Goal: Communication & Community: Answer question/provide support

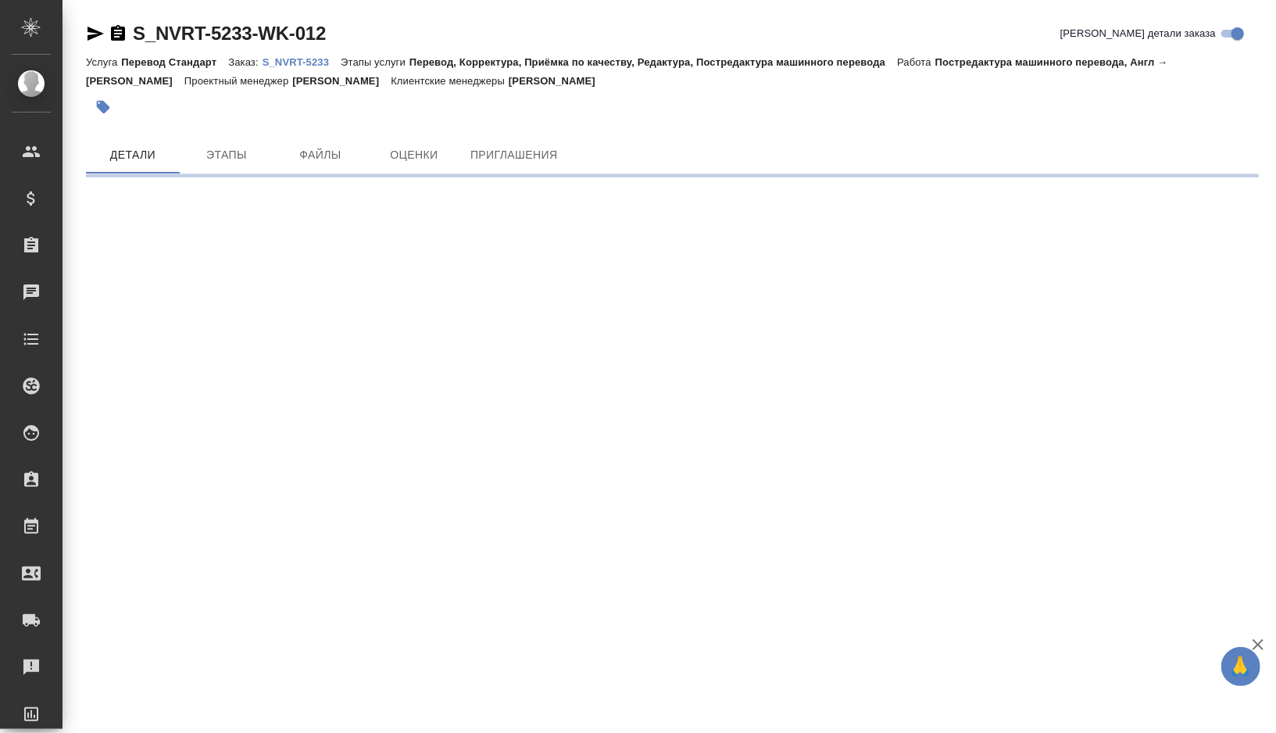
click at [311, 57] on p "S_NVRT-5233" at bounding box center [302, 62] width 78 height 12
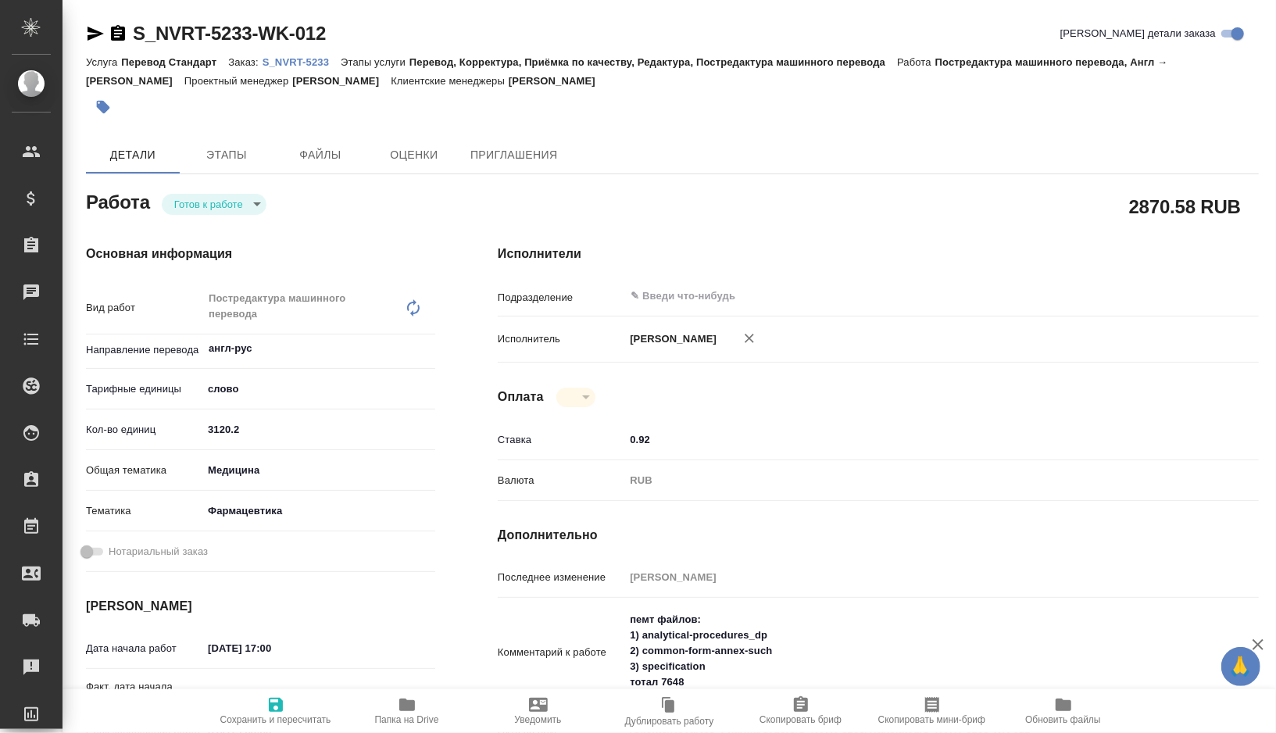
type textarea "x"
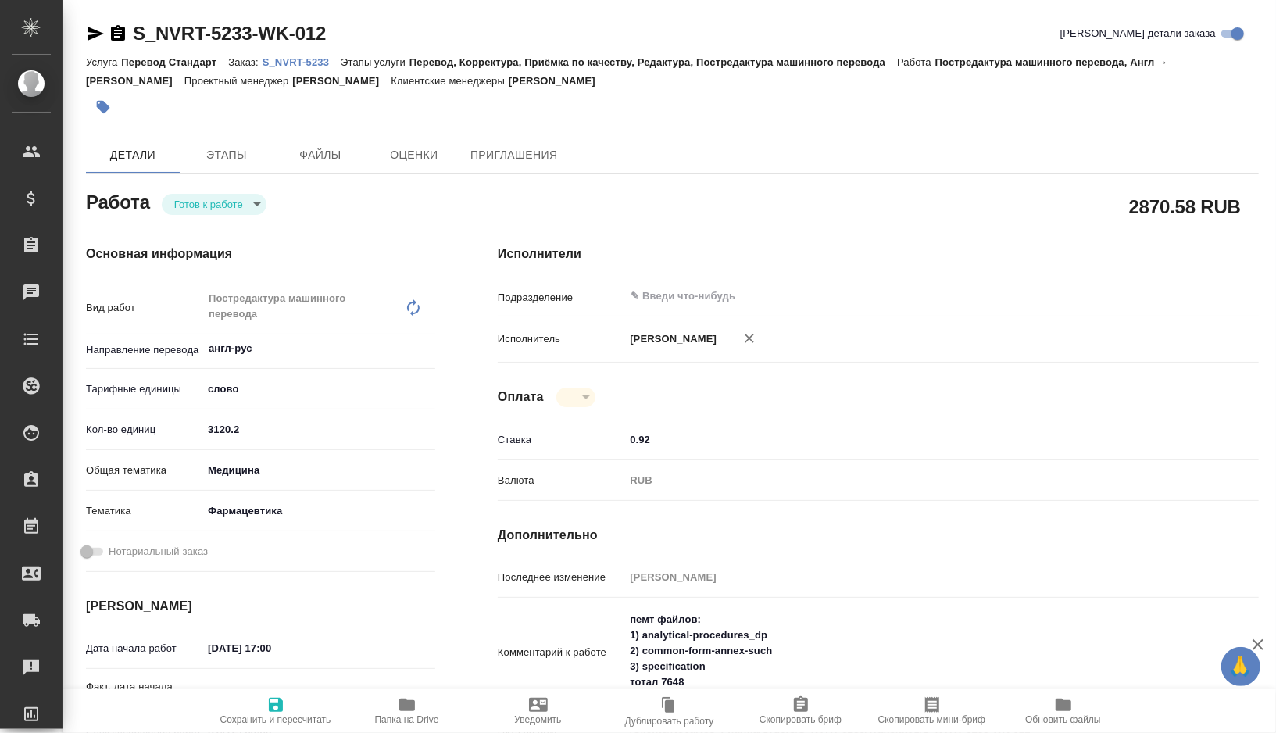
type textarea "x"
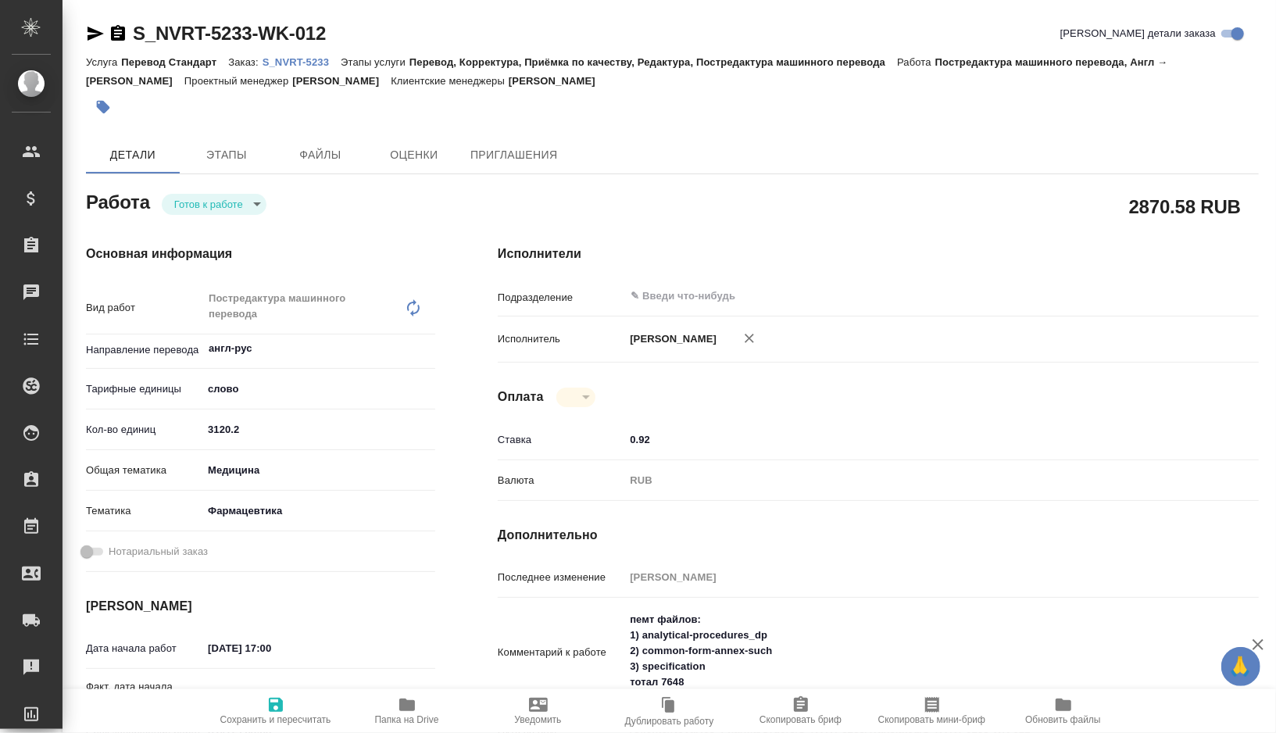
type textarea "x"
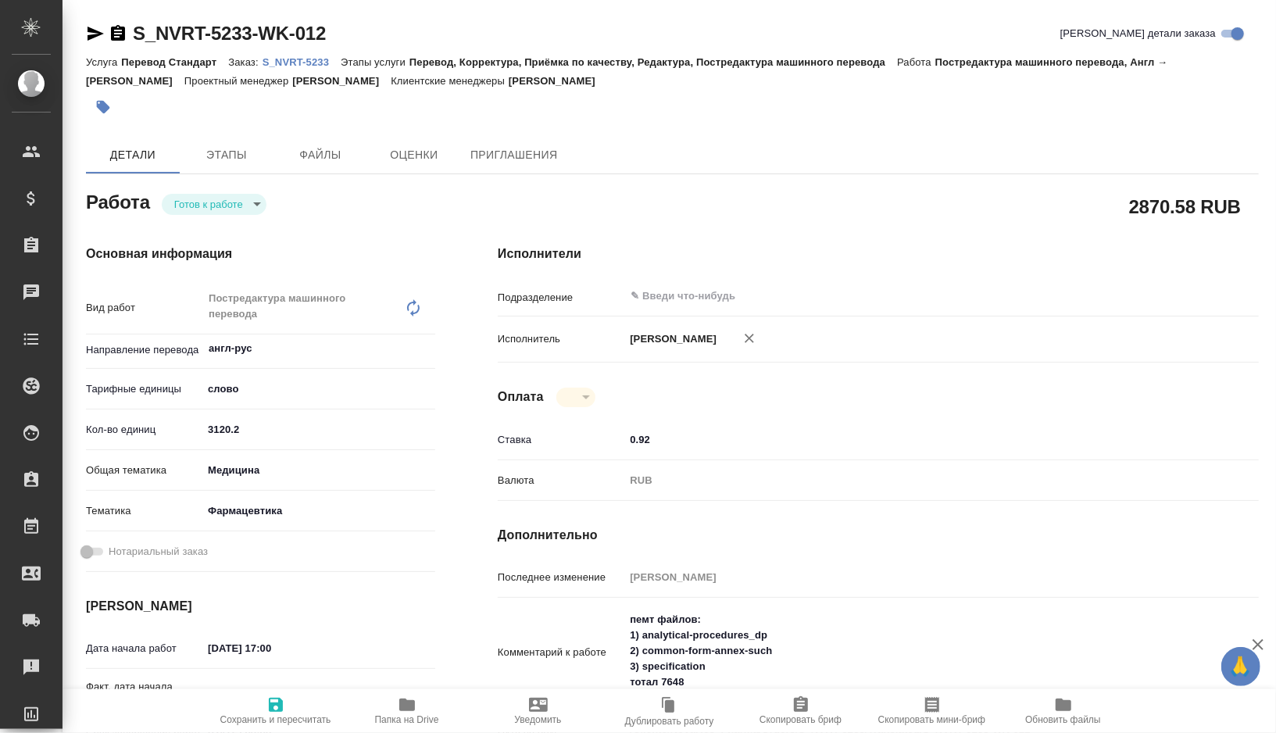
type textarea "x"
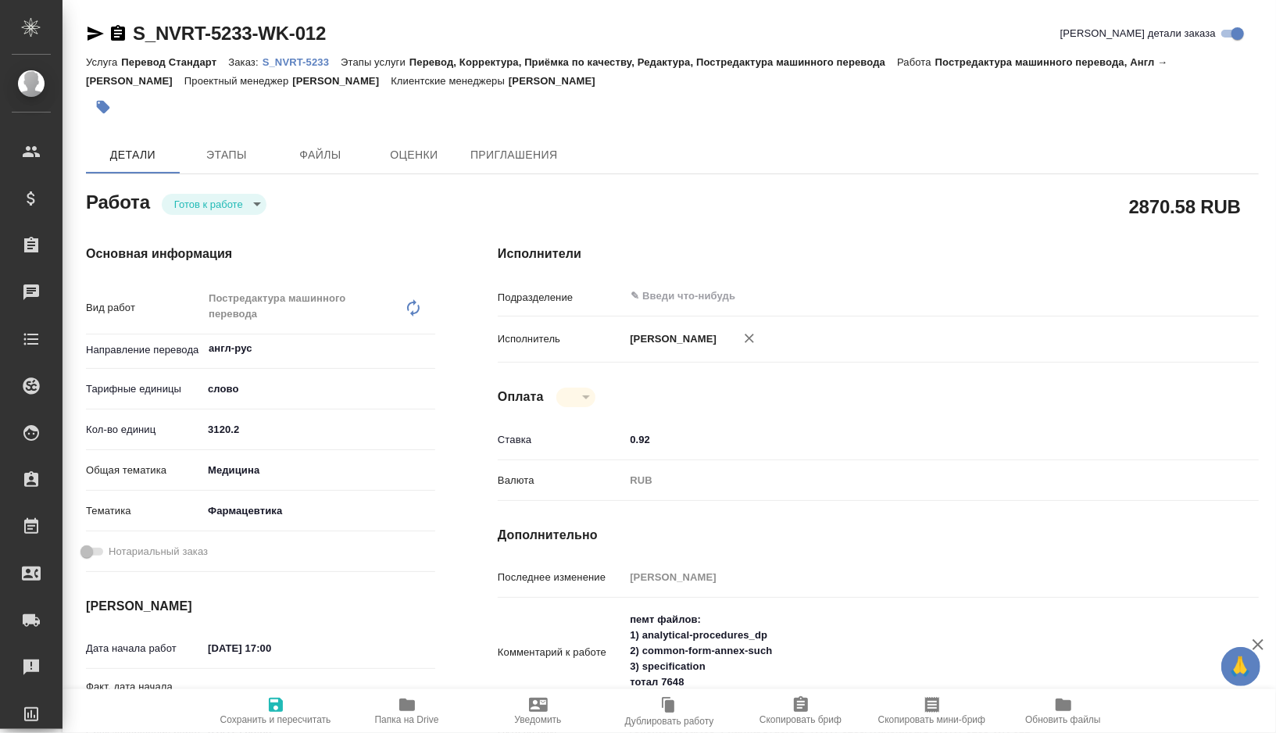
type textarea "x"
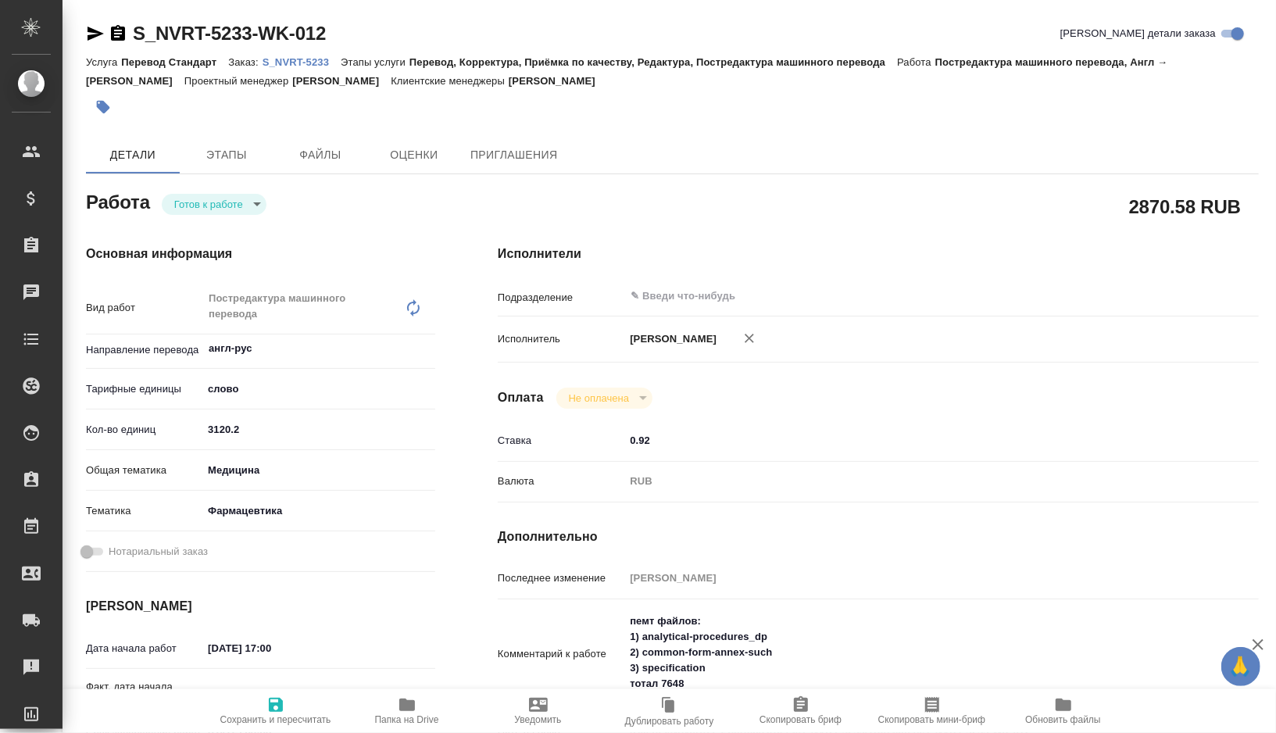
type textarea "x"
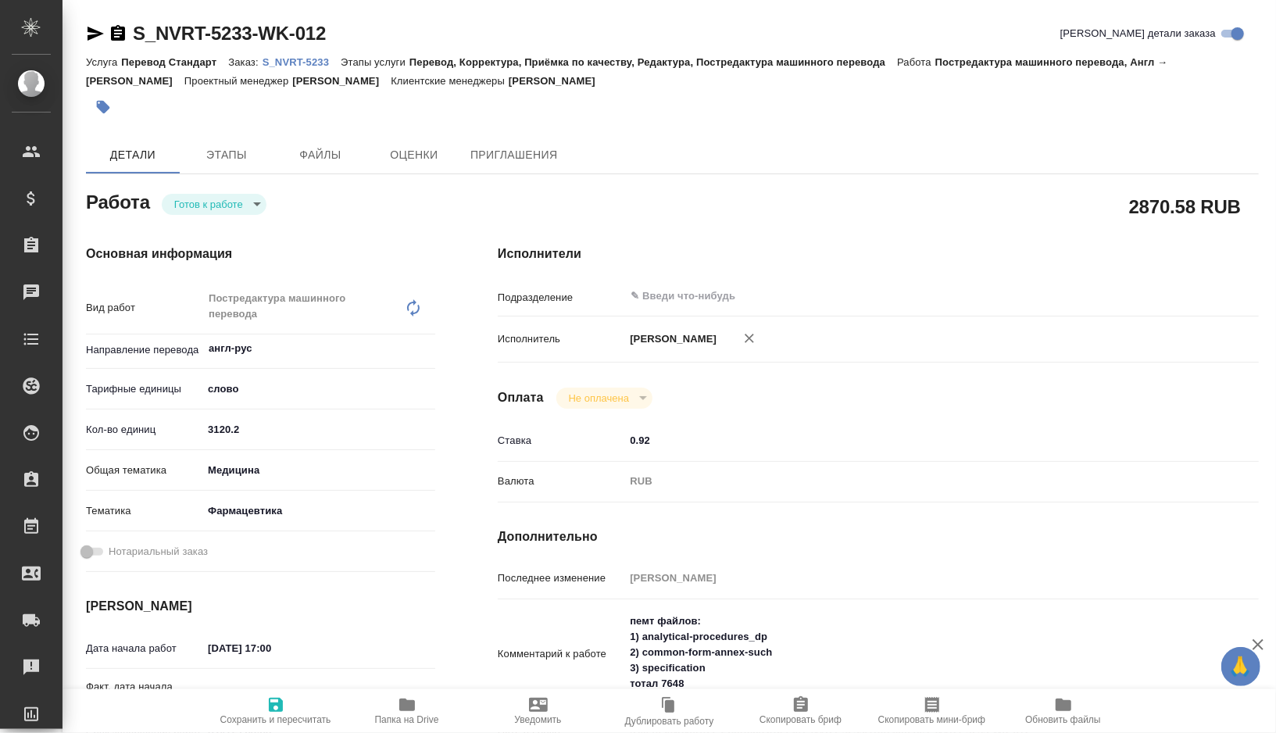
type textarea "x"
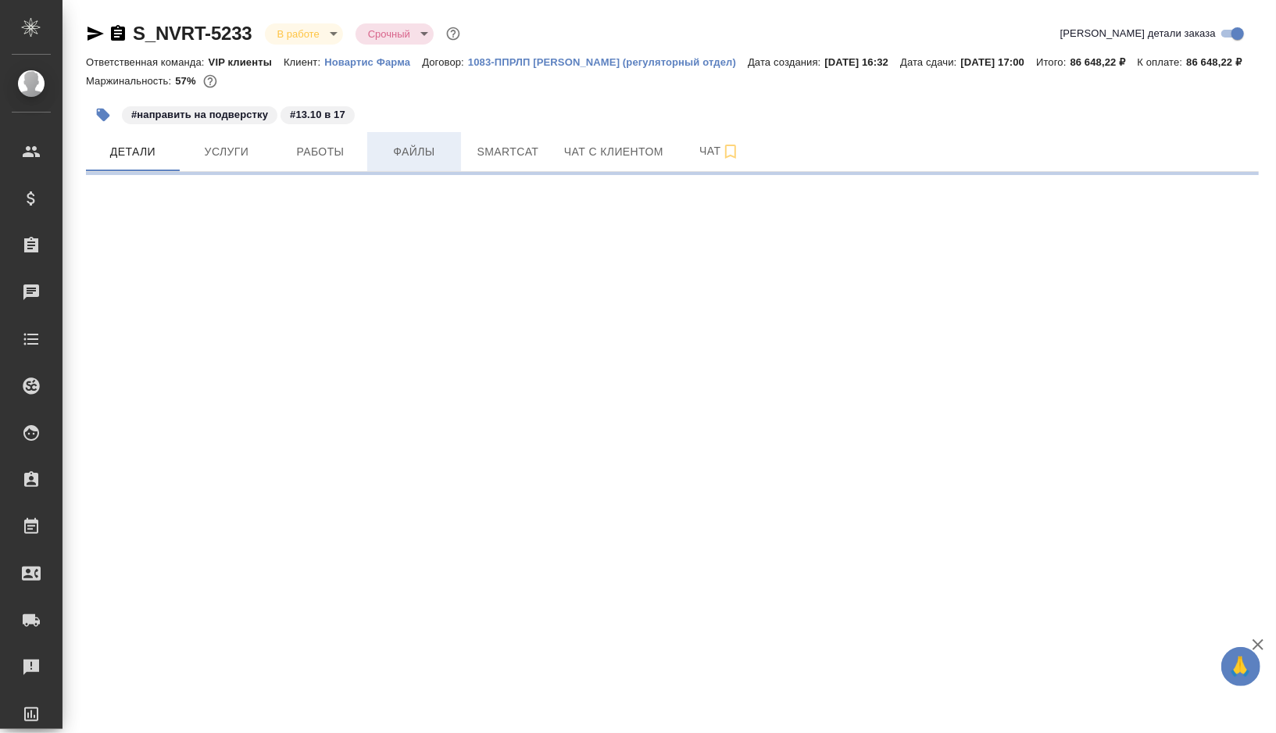
select select "RU"
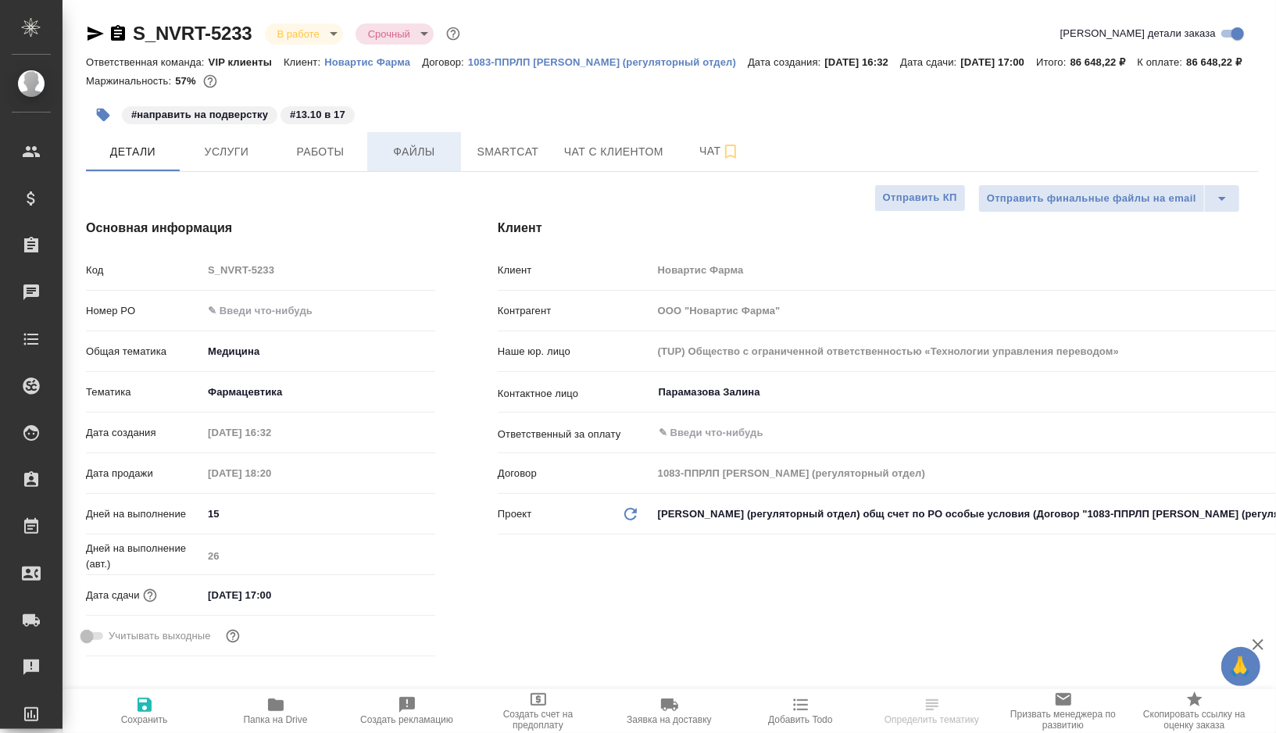
type textarea "x"
type input "[PERSON_NAME]"
type input "Комаров Роман"
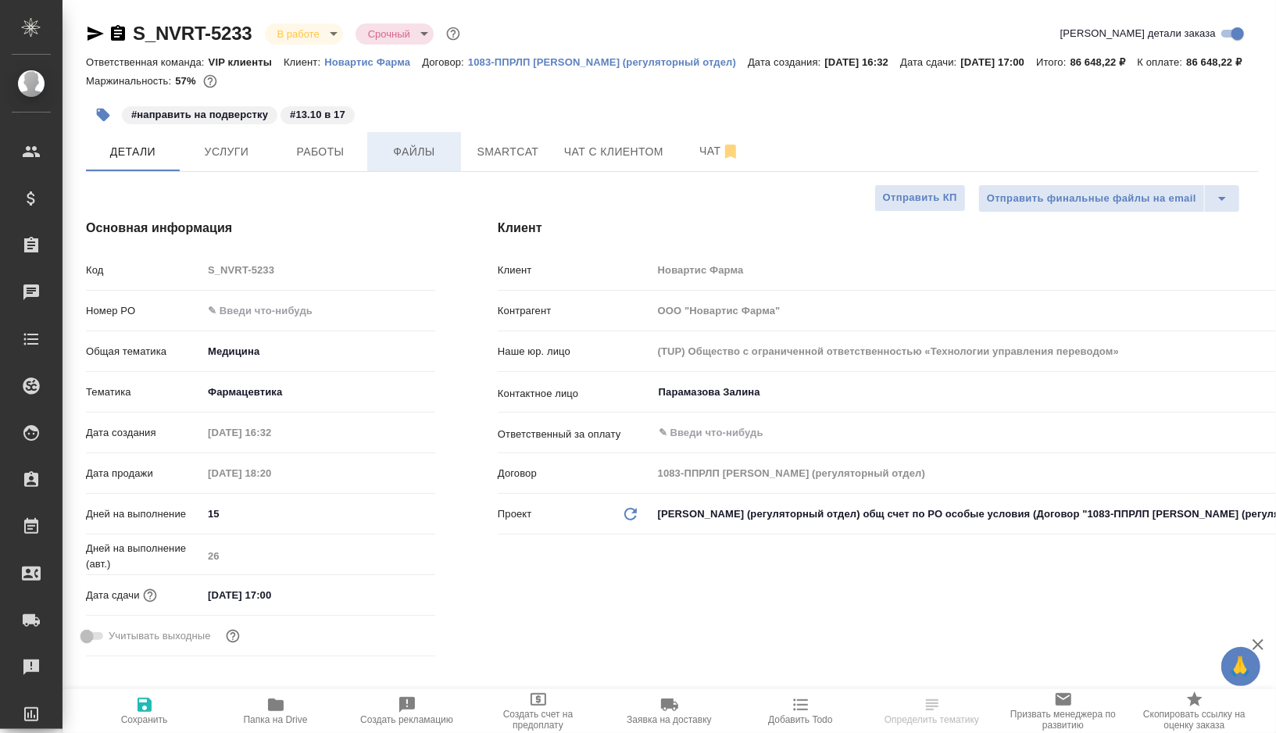
type textarea "x"
click at [500, 162] on span "Smartcat" at bounding box center [507, 152] width 75 height 20
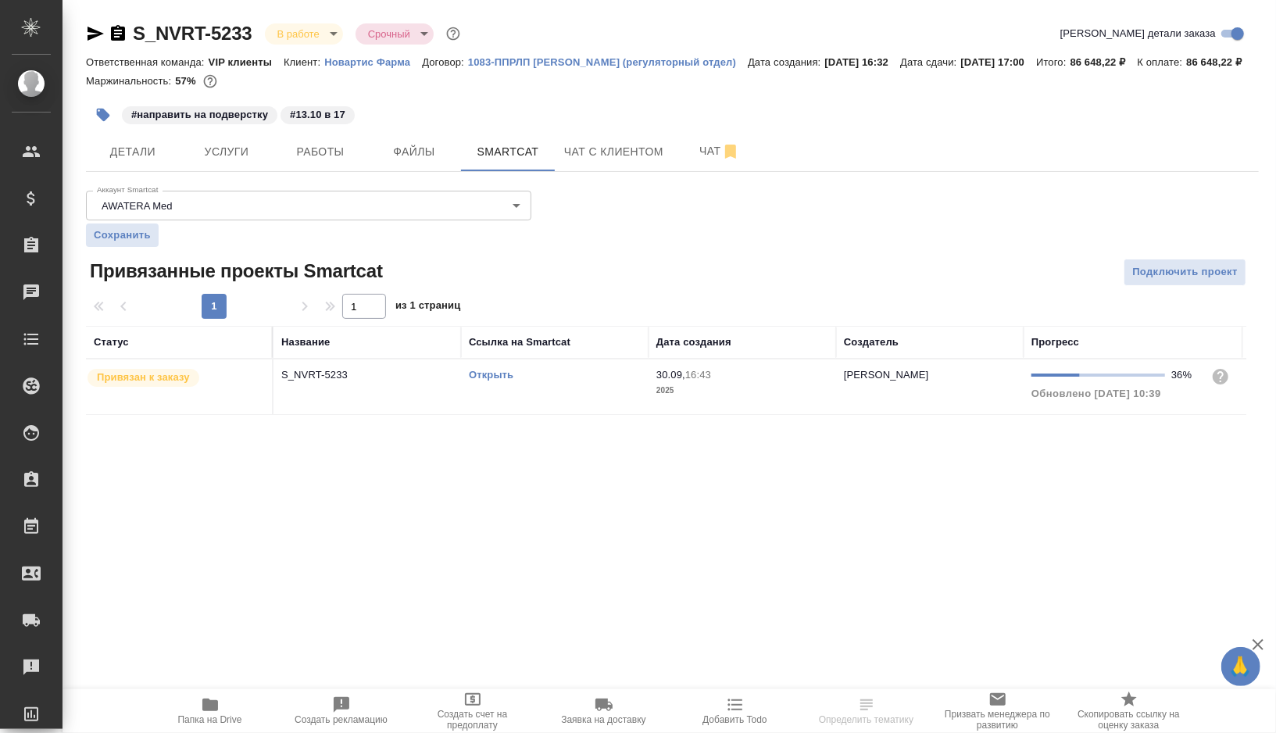
click at [495, 381] on link "Открыть" at bounding box center [491, 375] width 45 height 12
click at [302, 162] on span "Работы" at bounding box center [320, 152] width 75 height 20
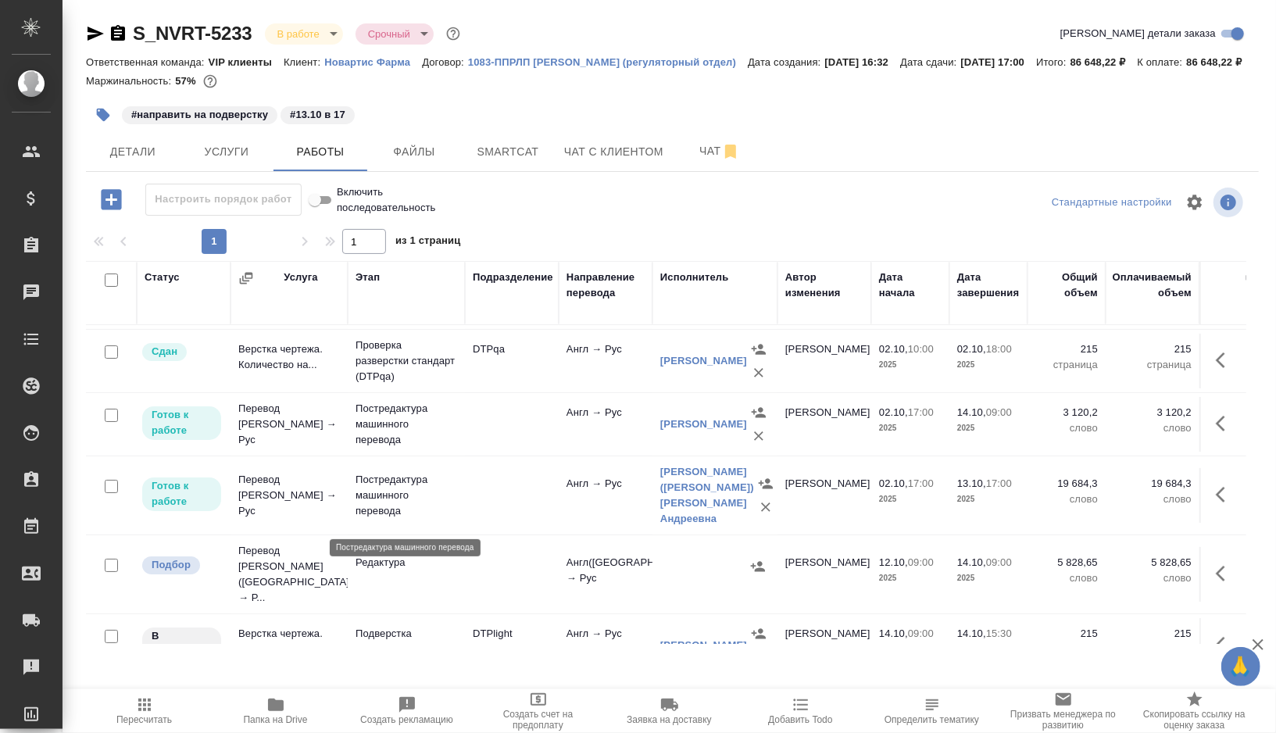
scroll to position [66, 0]
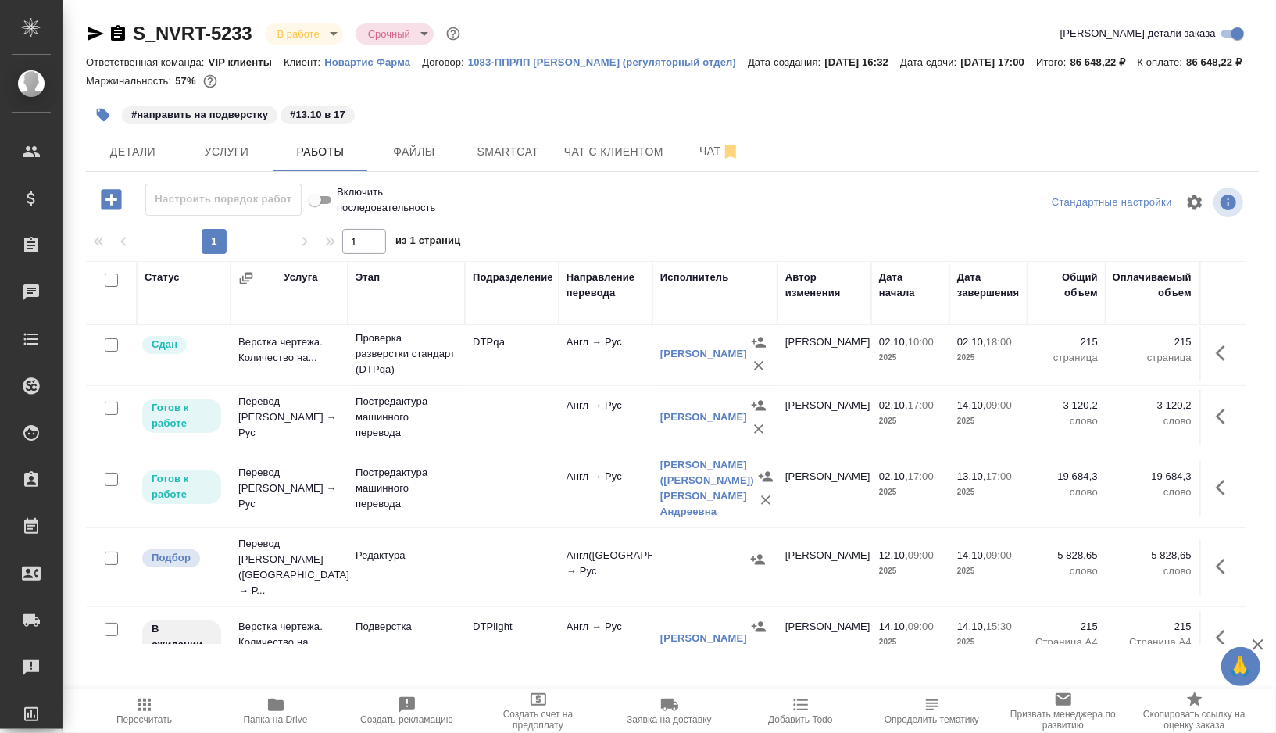
click at [509, 563] on td at bounding box center [512, 567] width 94 height 55
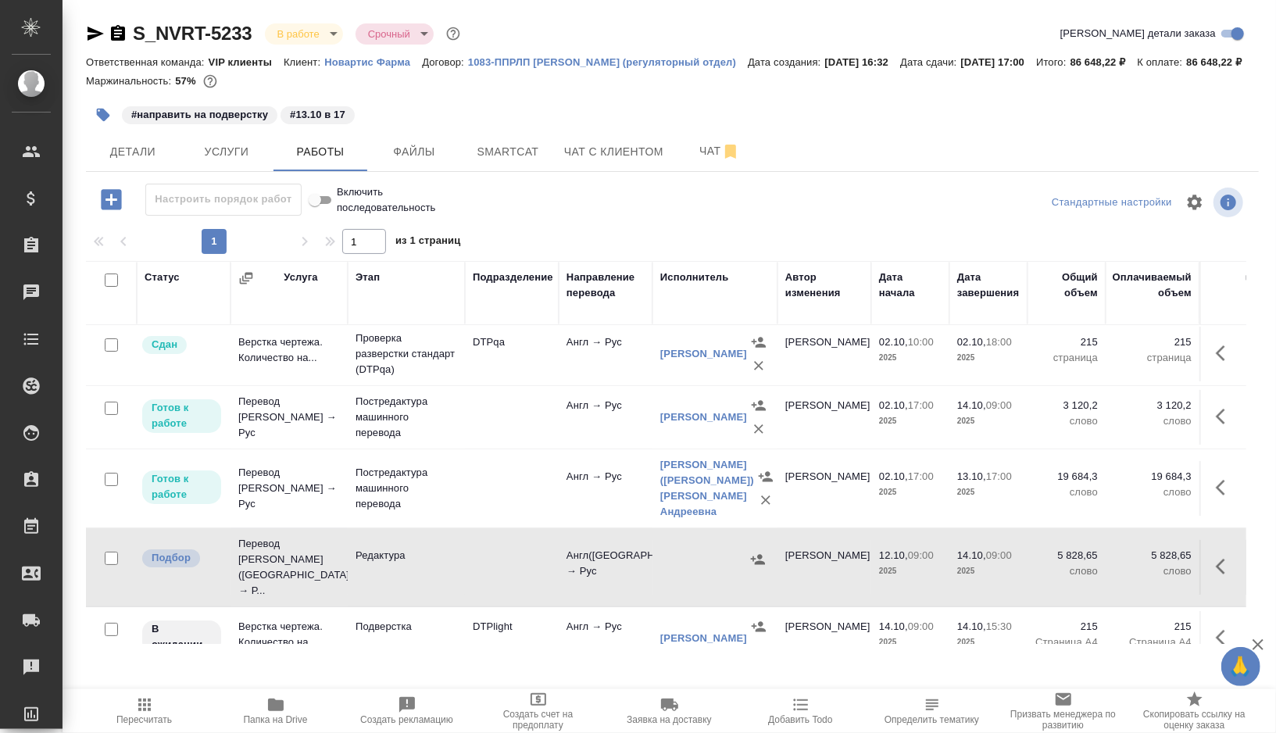
click at [509, 563] on td at bounding box center [512, 567] width 94 height 55
click at [150, 162] on span "Детали" at bounding box center [132, 152] width 75 height 20
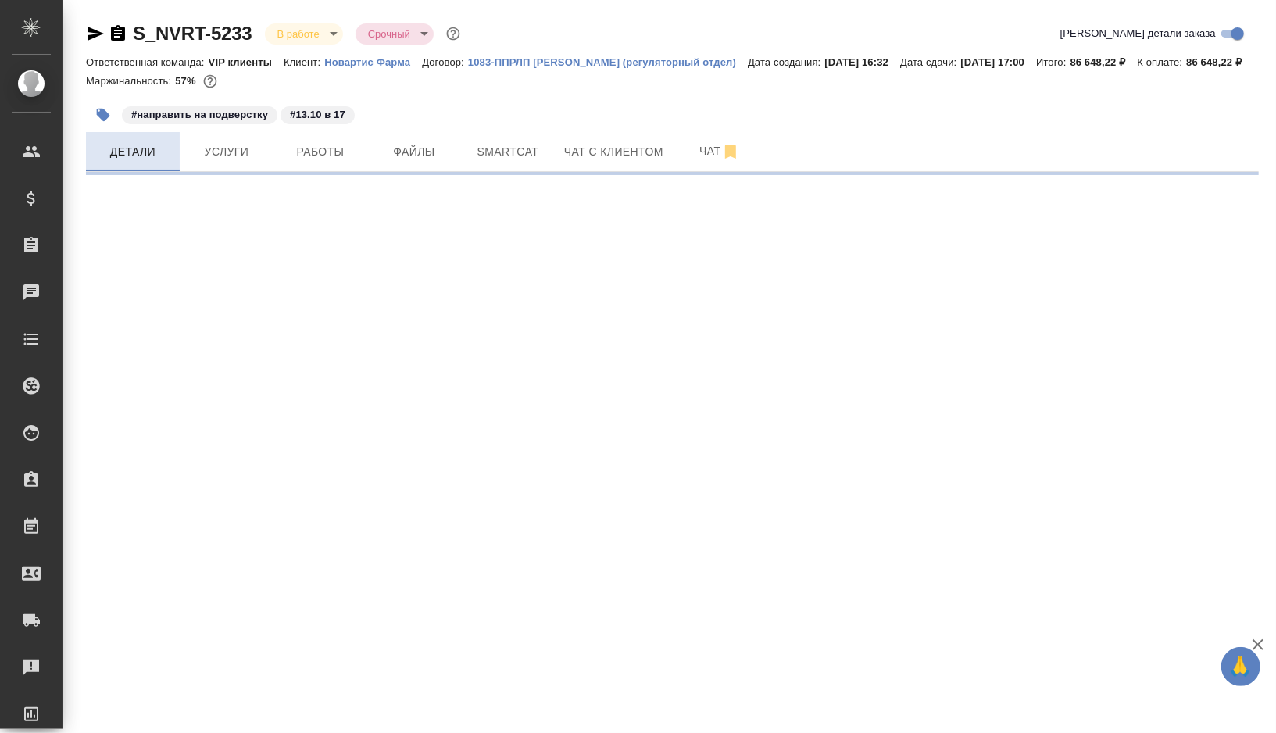
select select "RU"
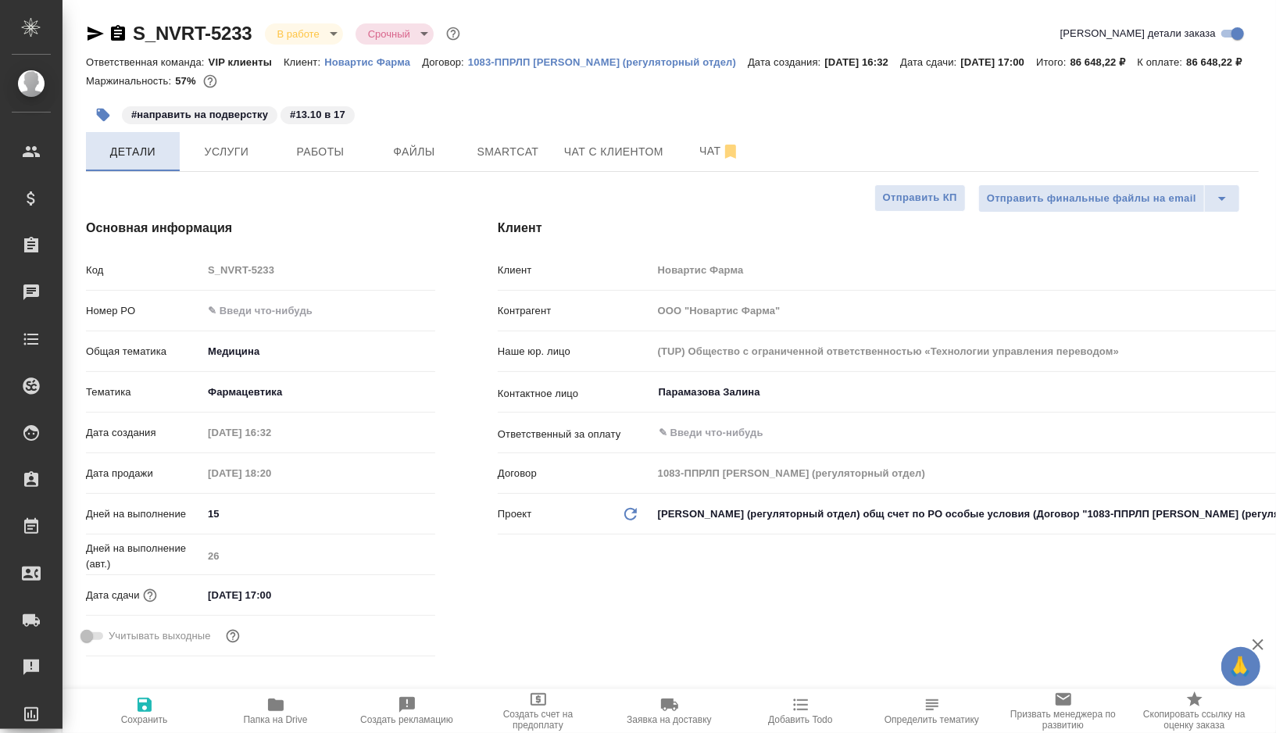
type textarea "x"
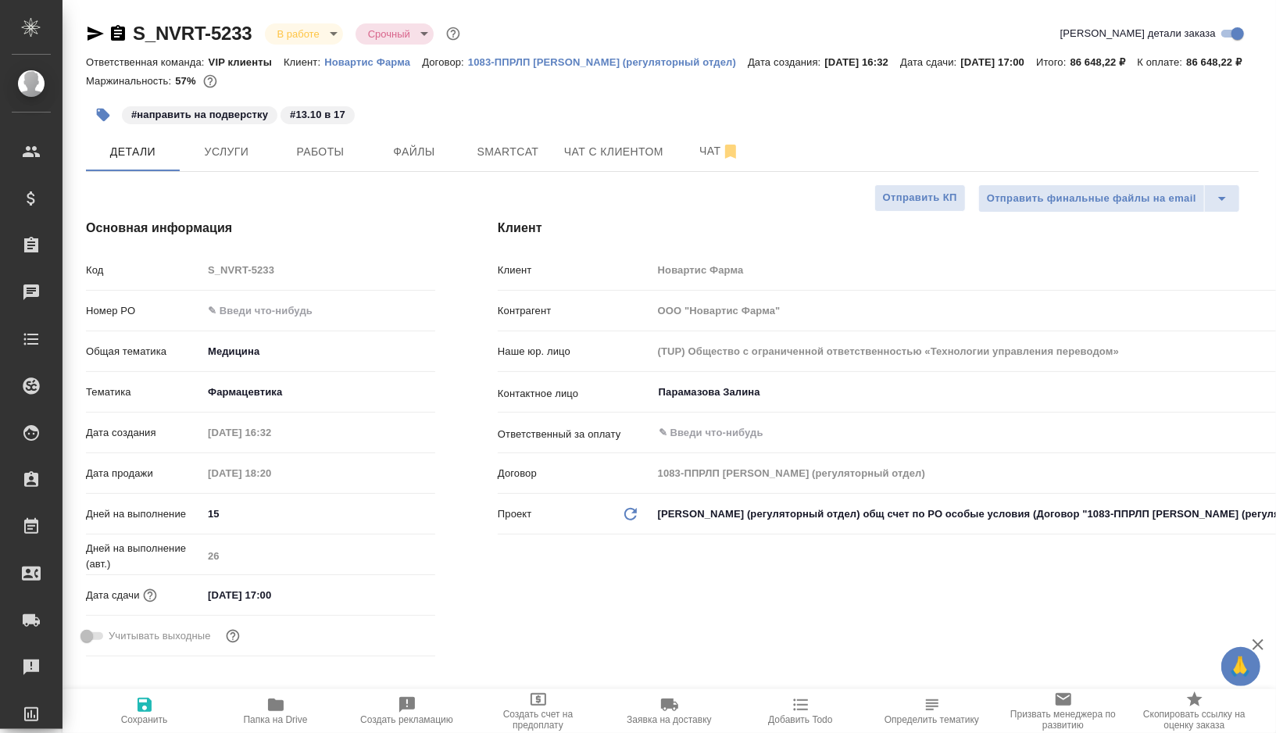
type textarea "x"
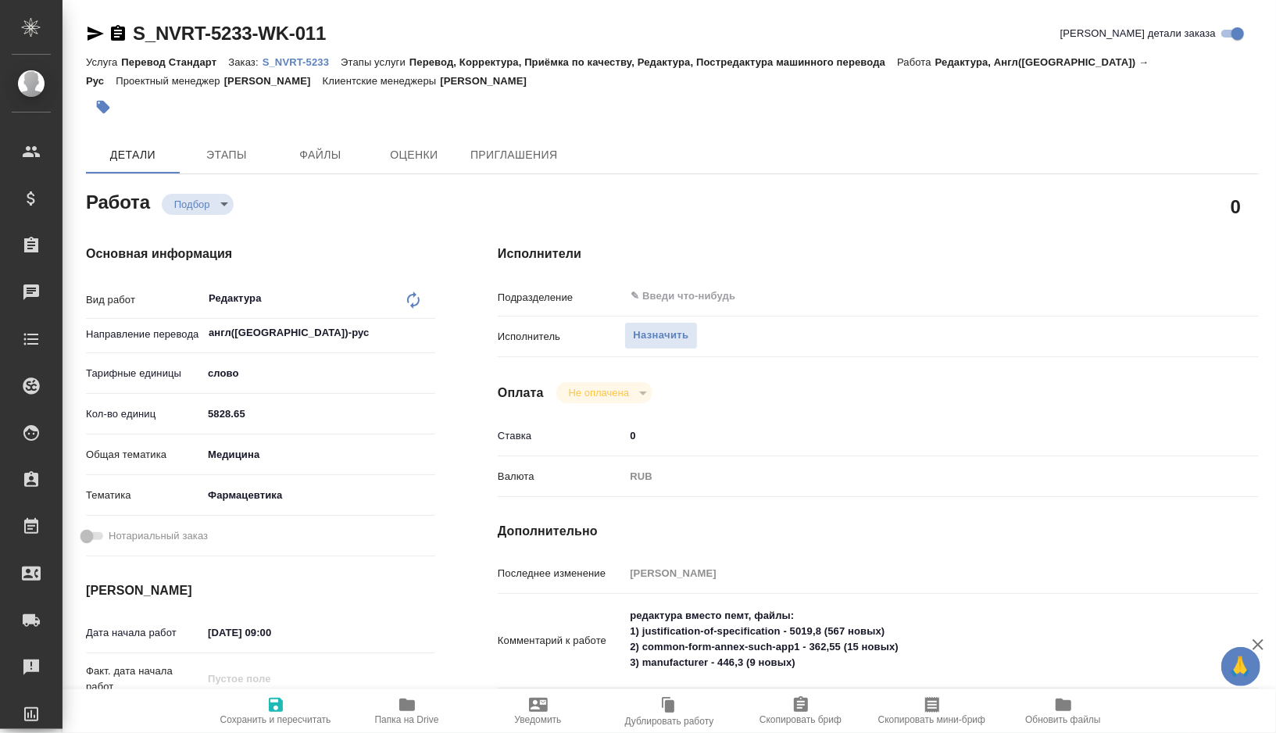
type textarea "x"
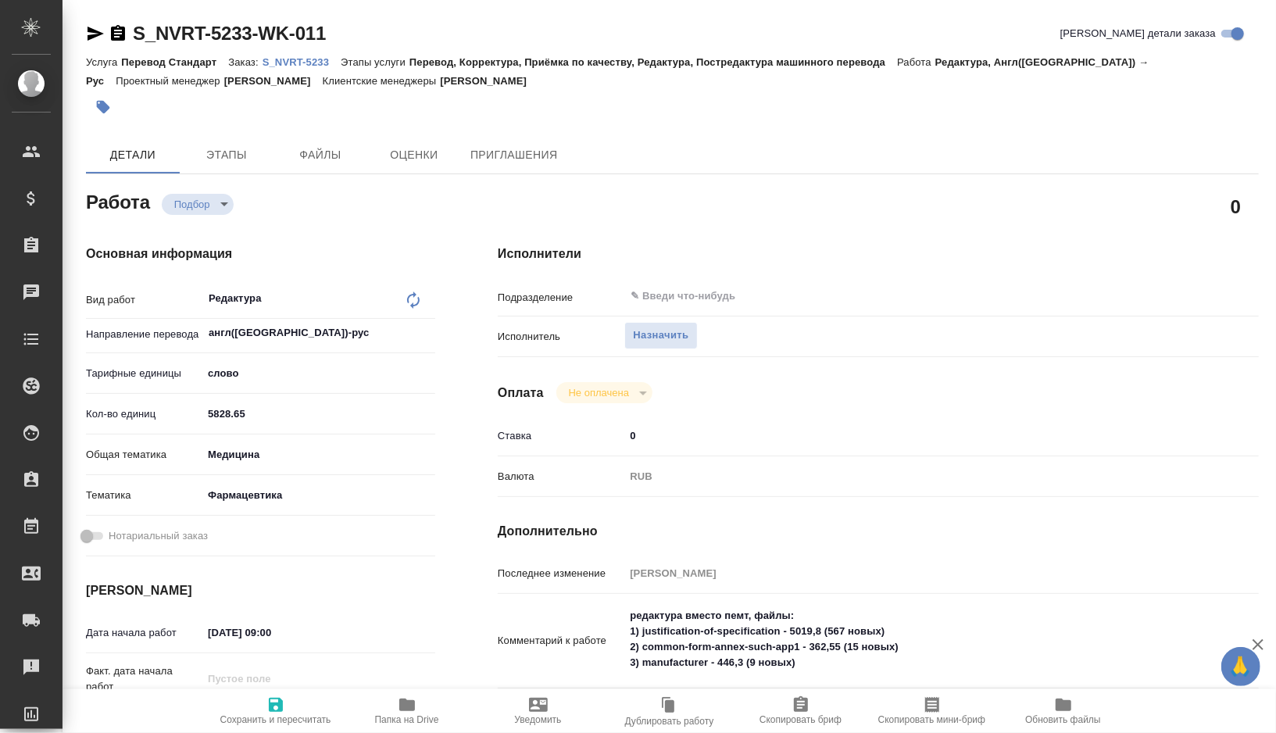
type textarea "x"
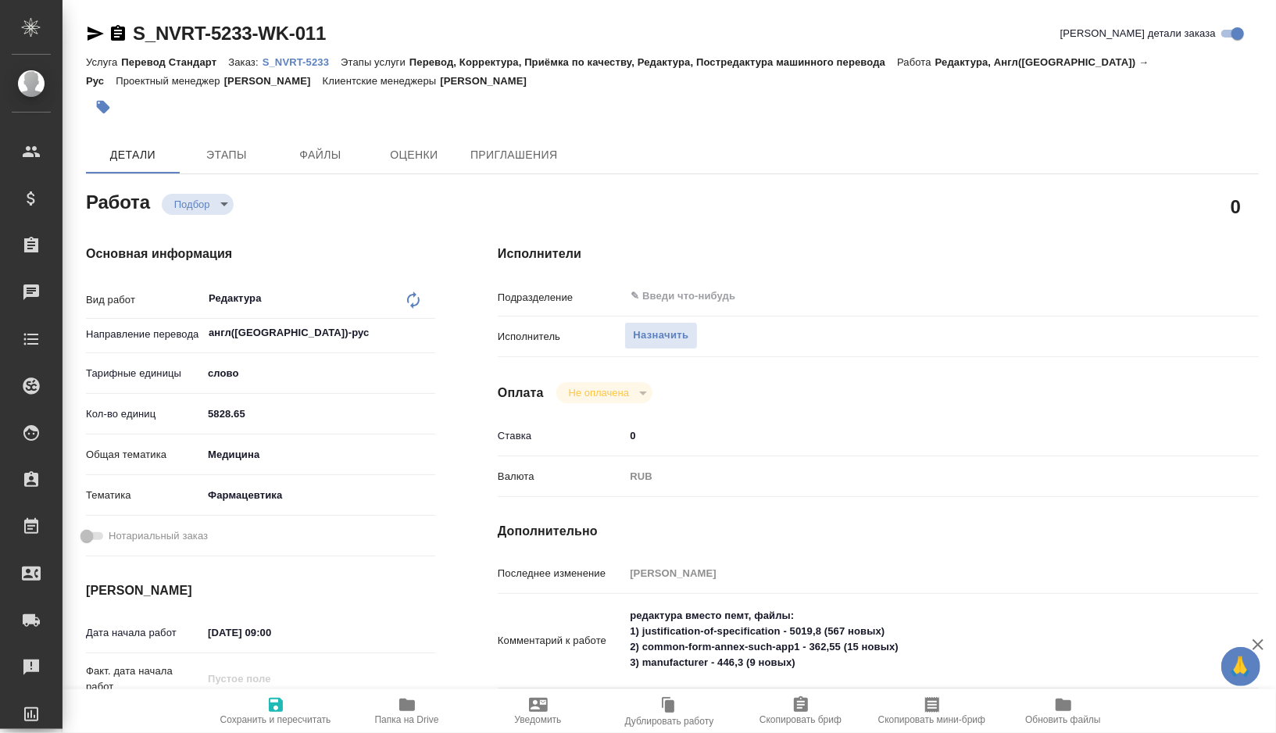
type textarea "x"
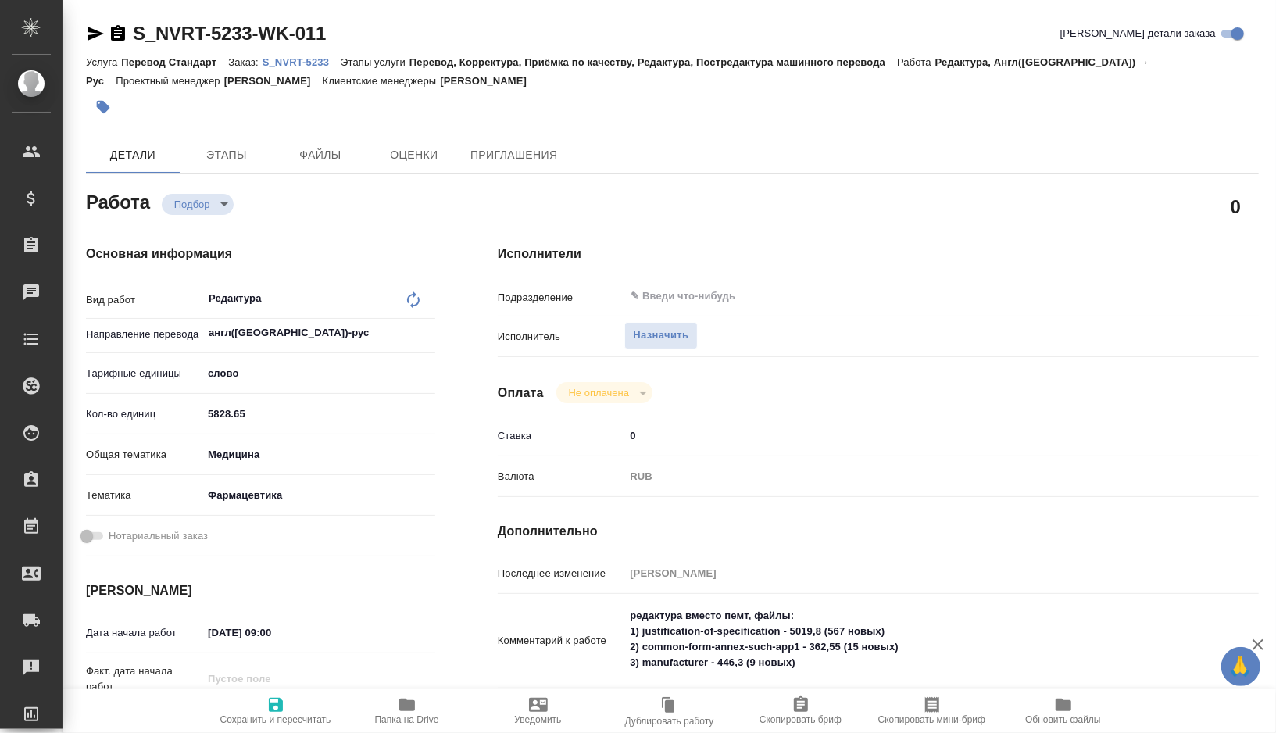
type textarea "x"
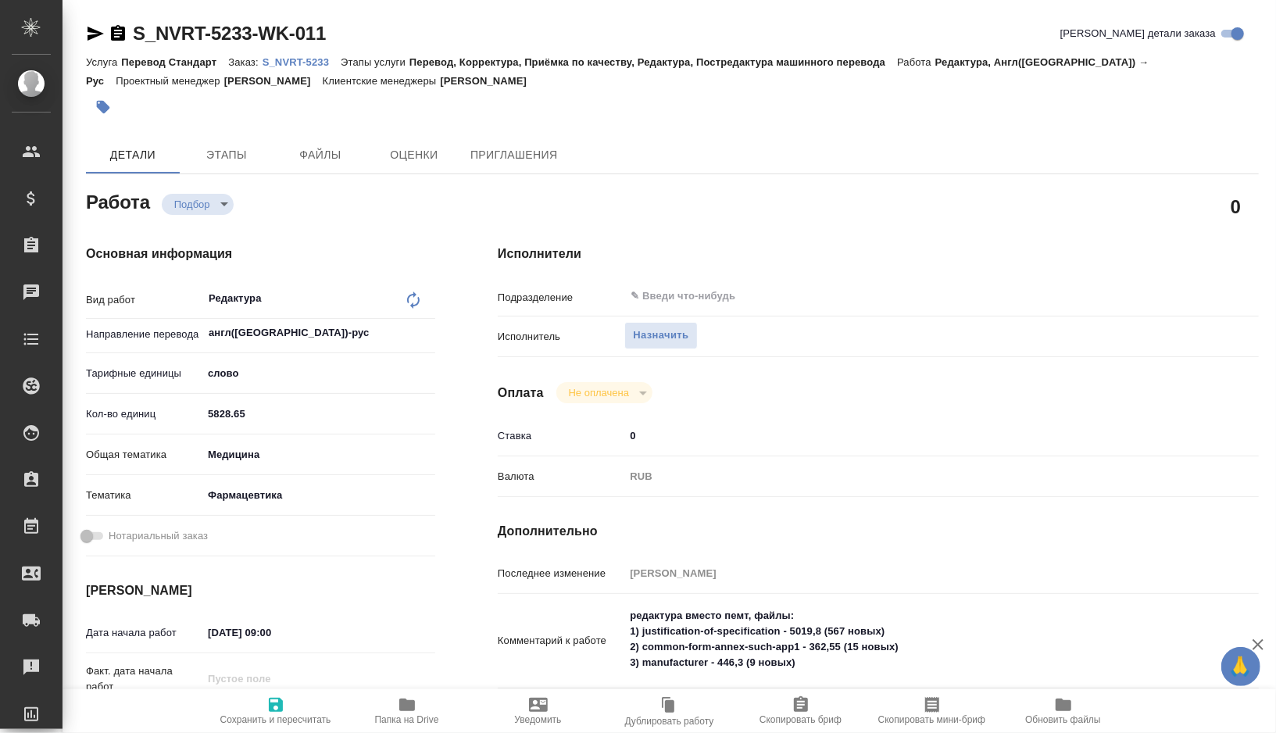
type textarea "x"
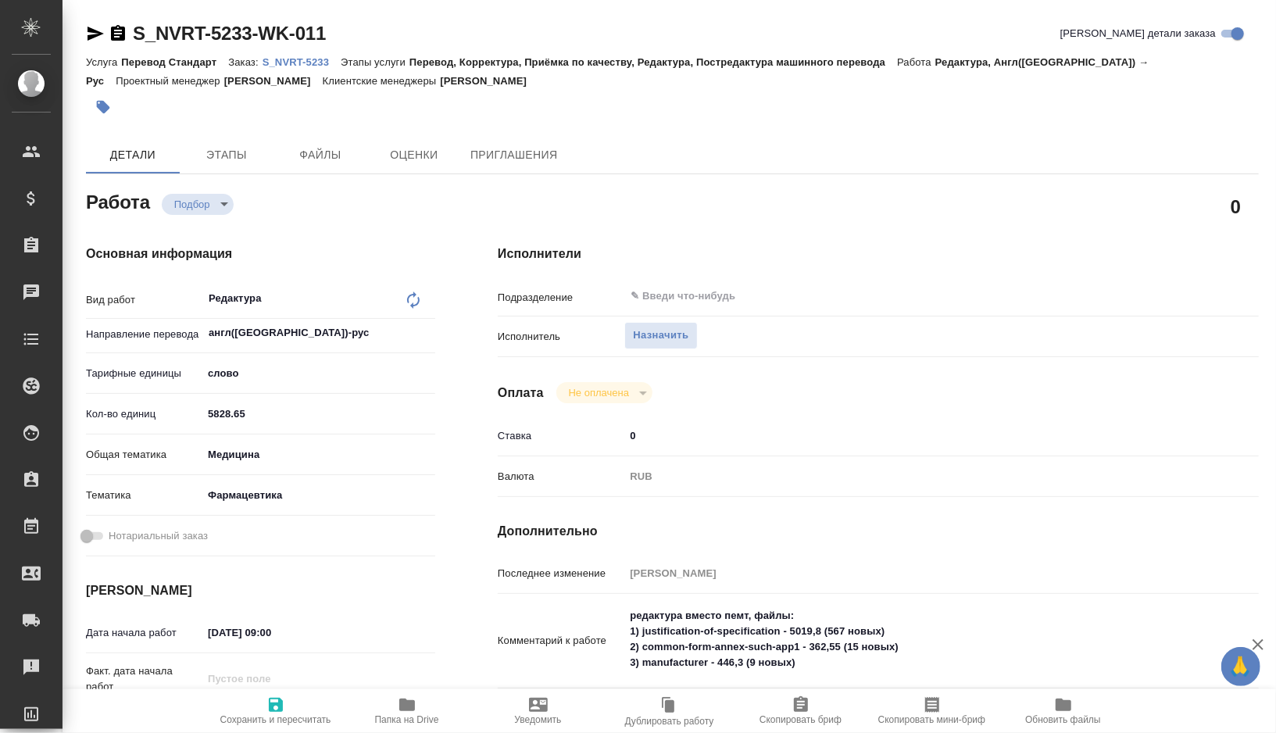
type textarea "x"
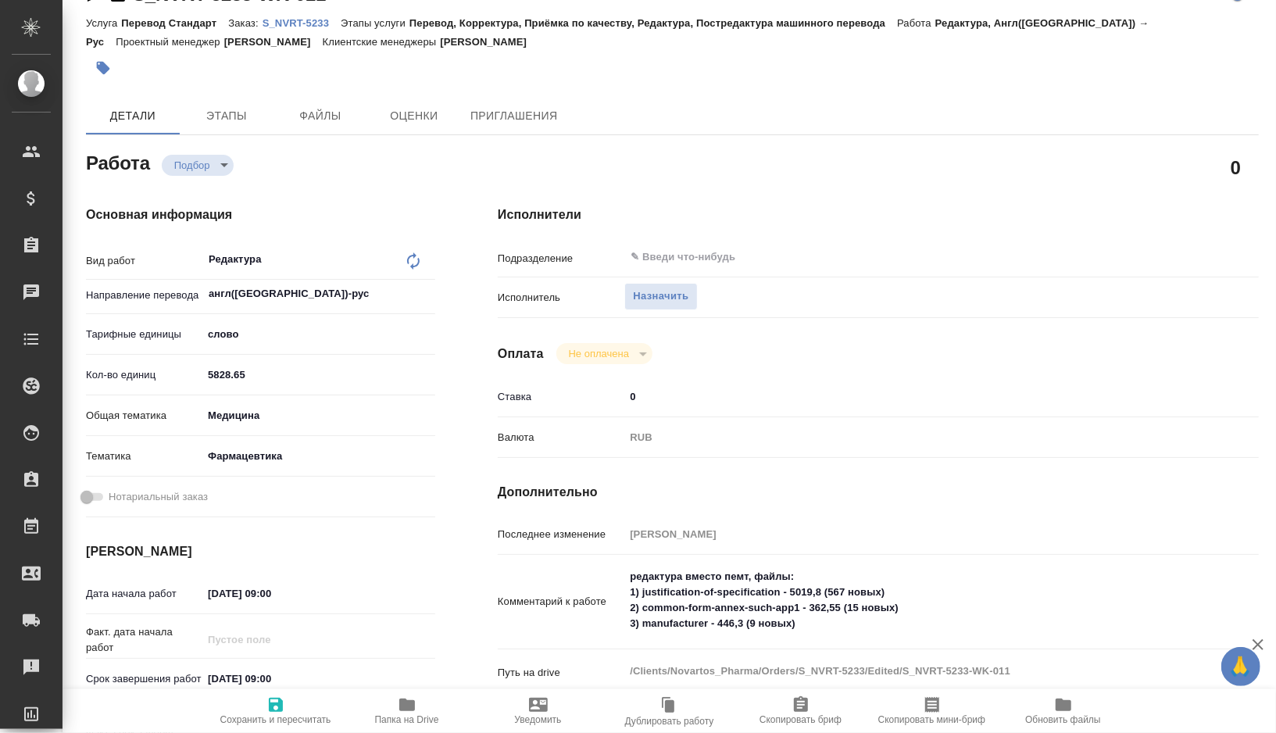
type textarea "x"
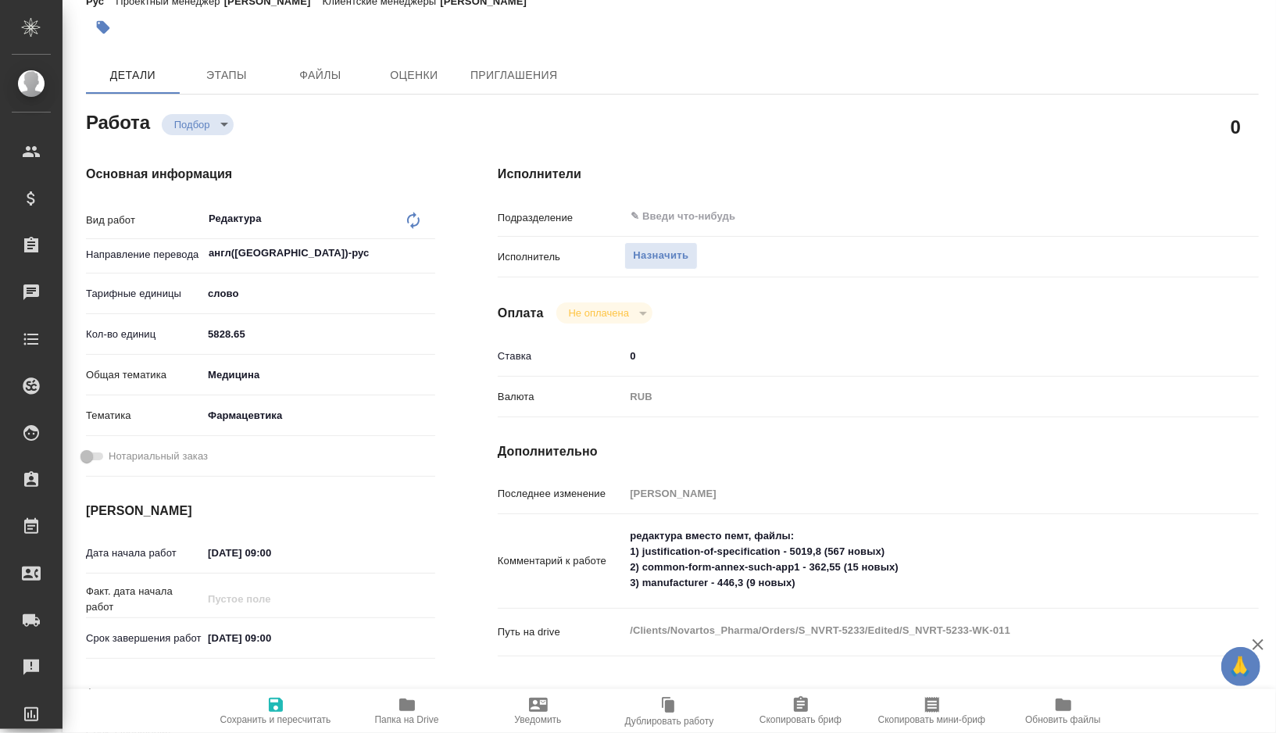
scroll to position [86, 0]
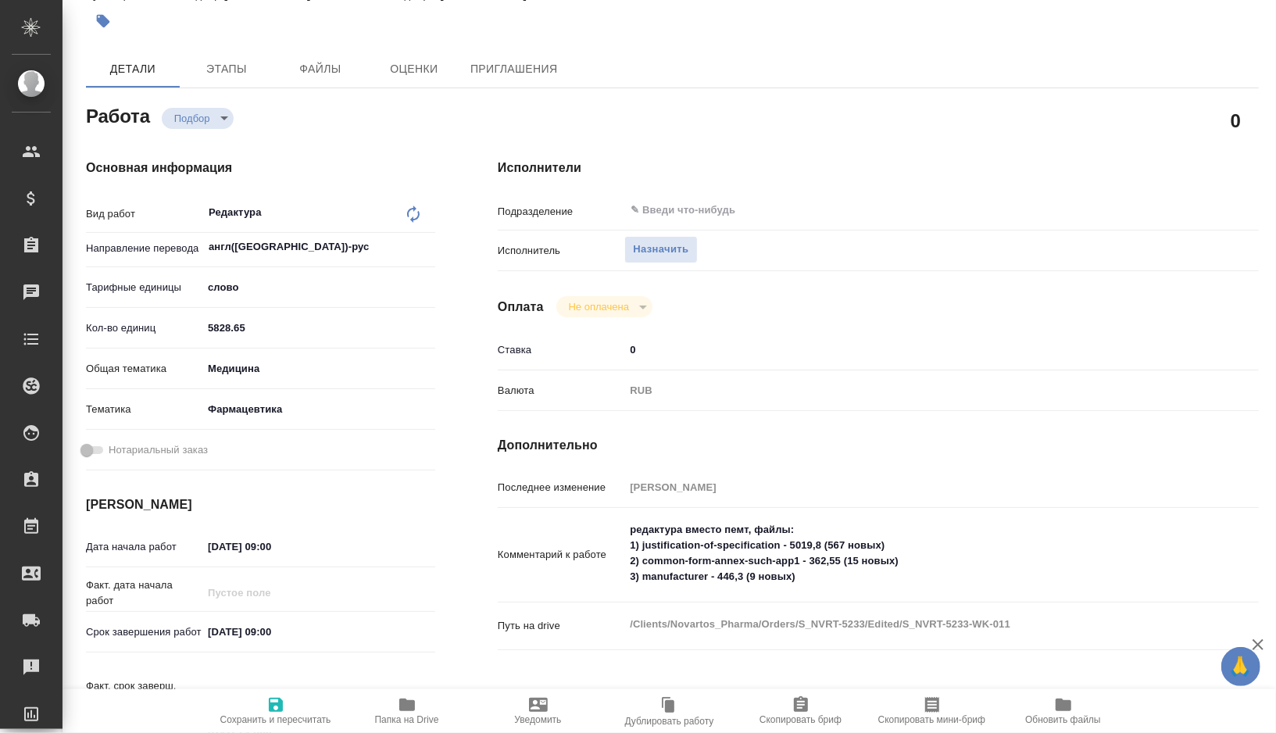
type textarea "x"
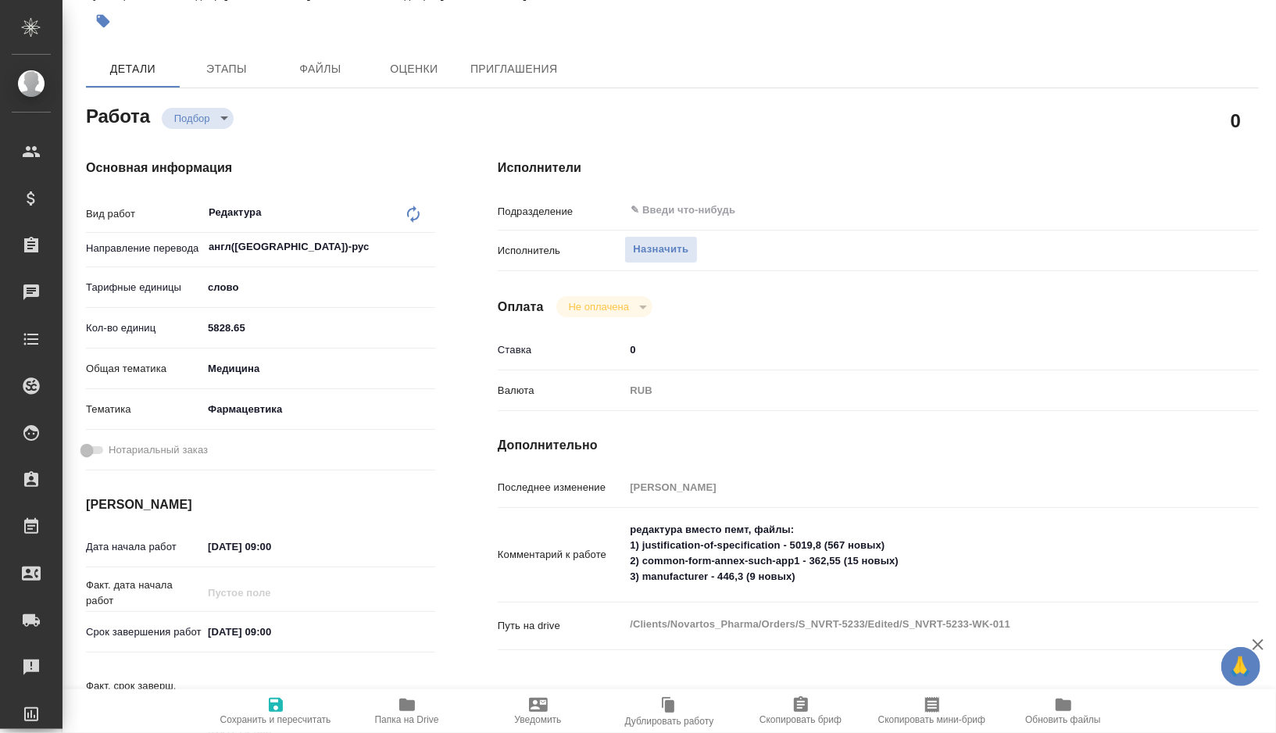
type textarea "x"
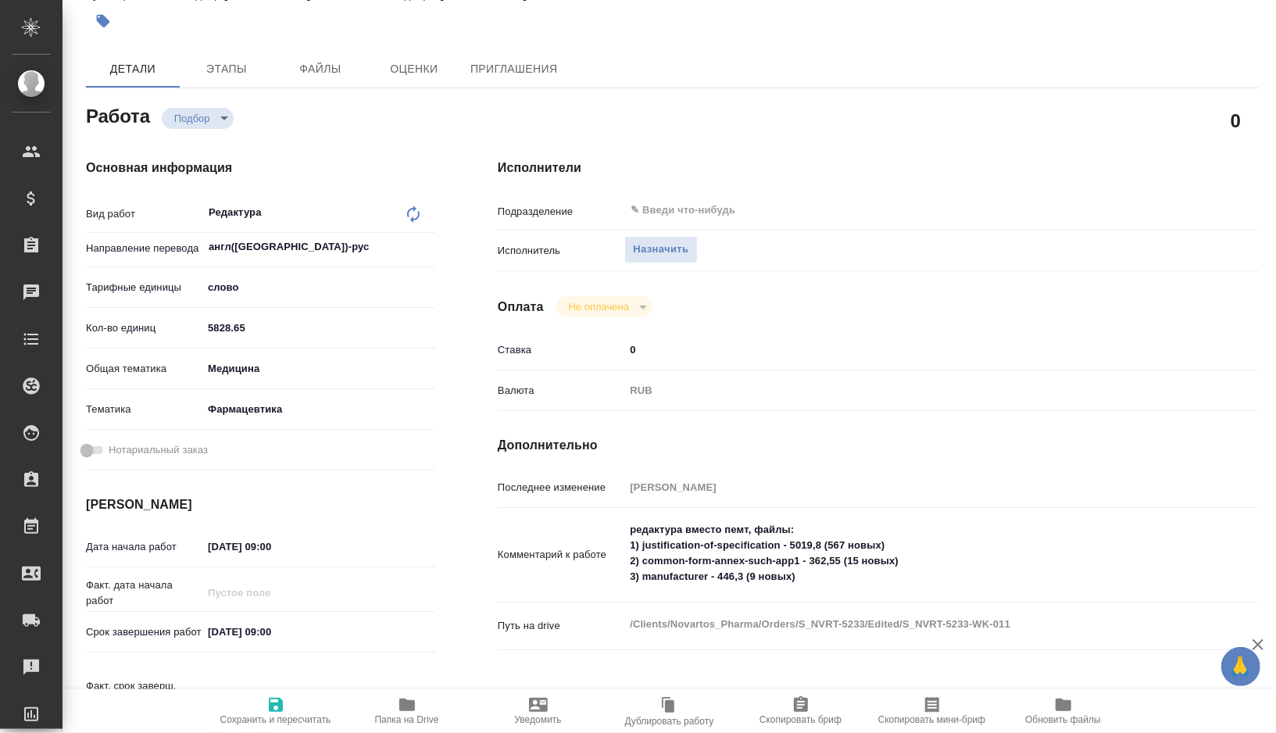
type textarea "x"
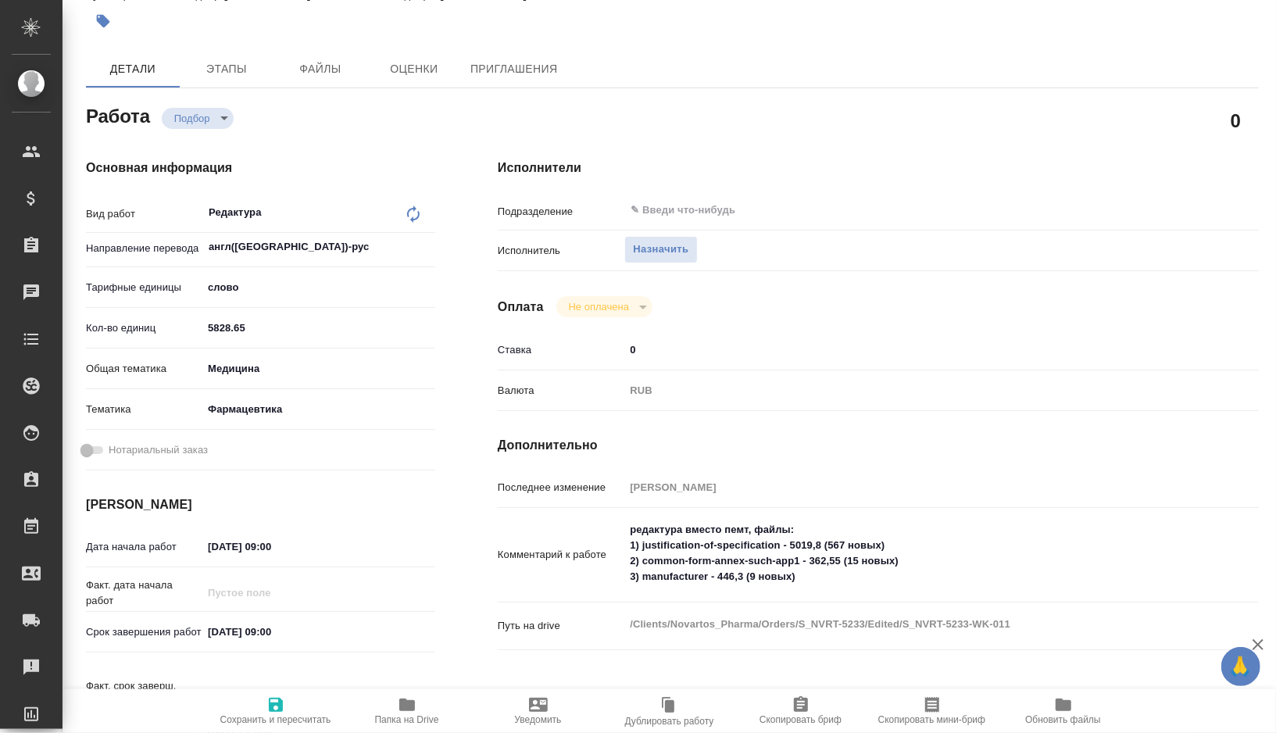
type textarea "x"
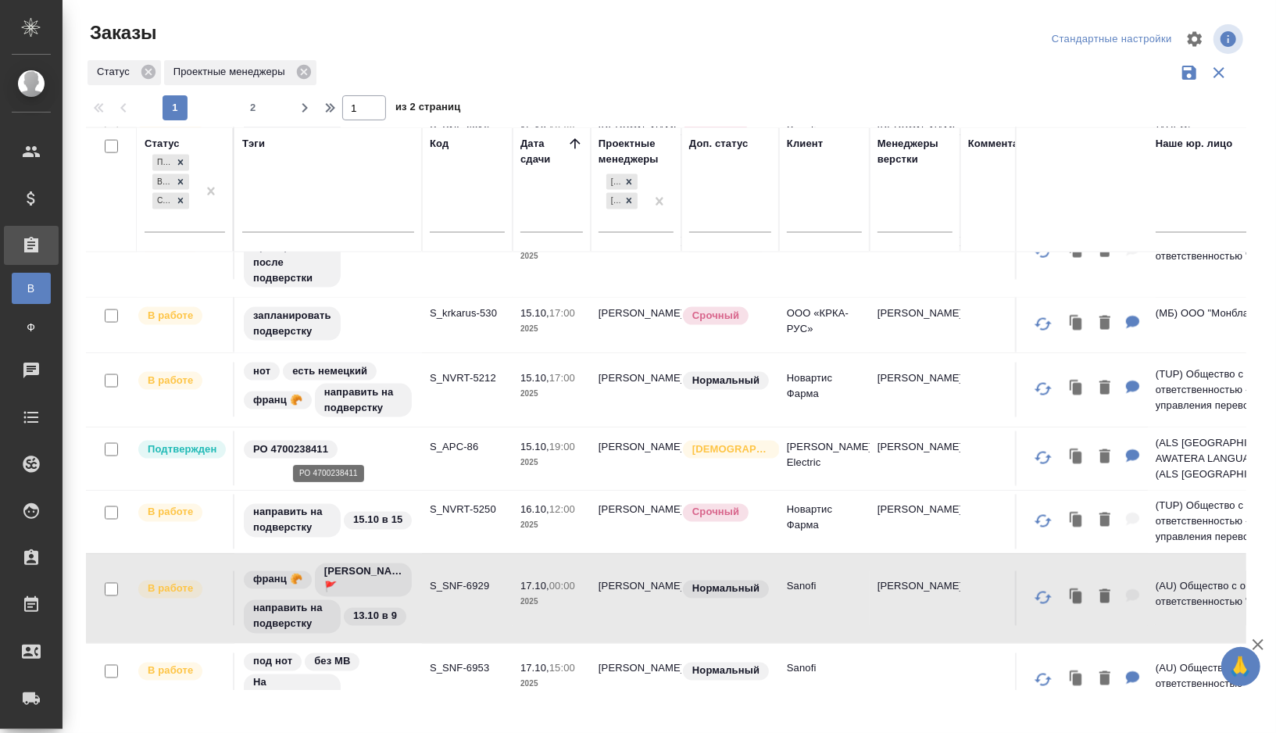
scroll to position [1575, 0]
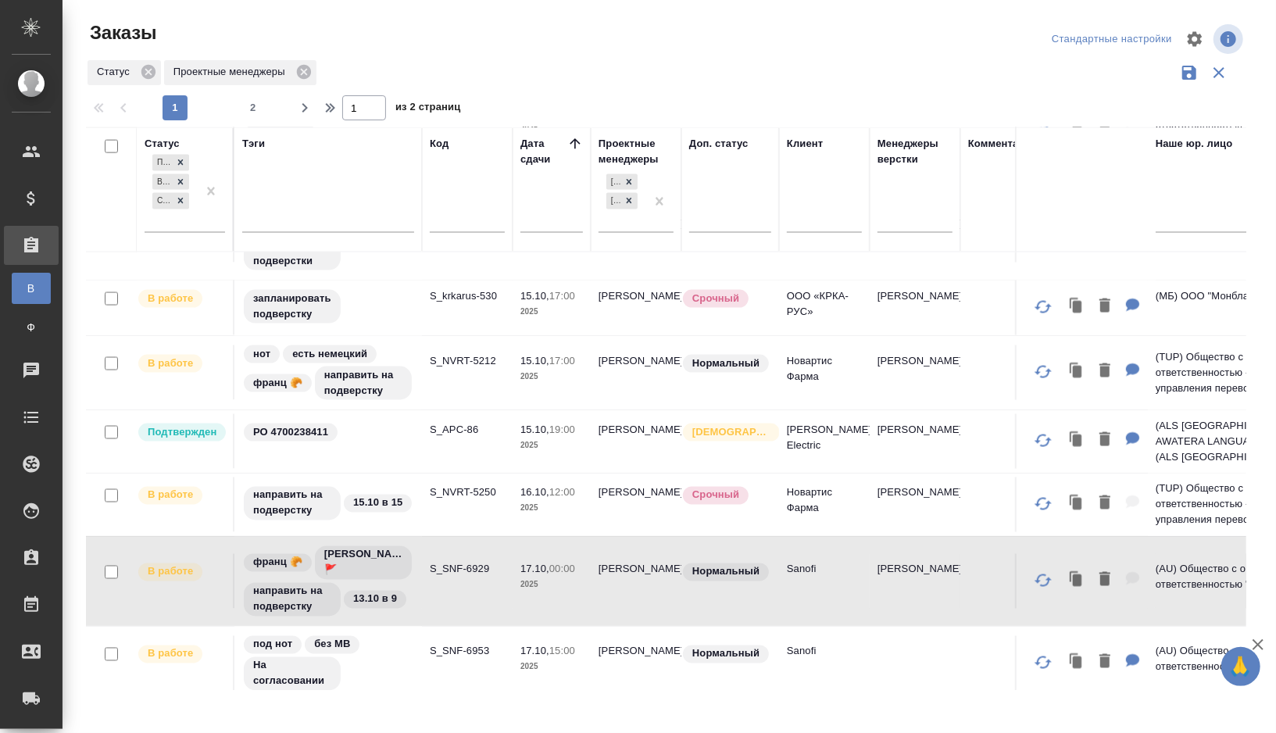
click at [435, 592] on td "S_SNF-6929" at bounding box center [467, 581] width 91 height 55
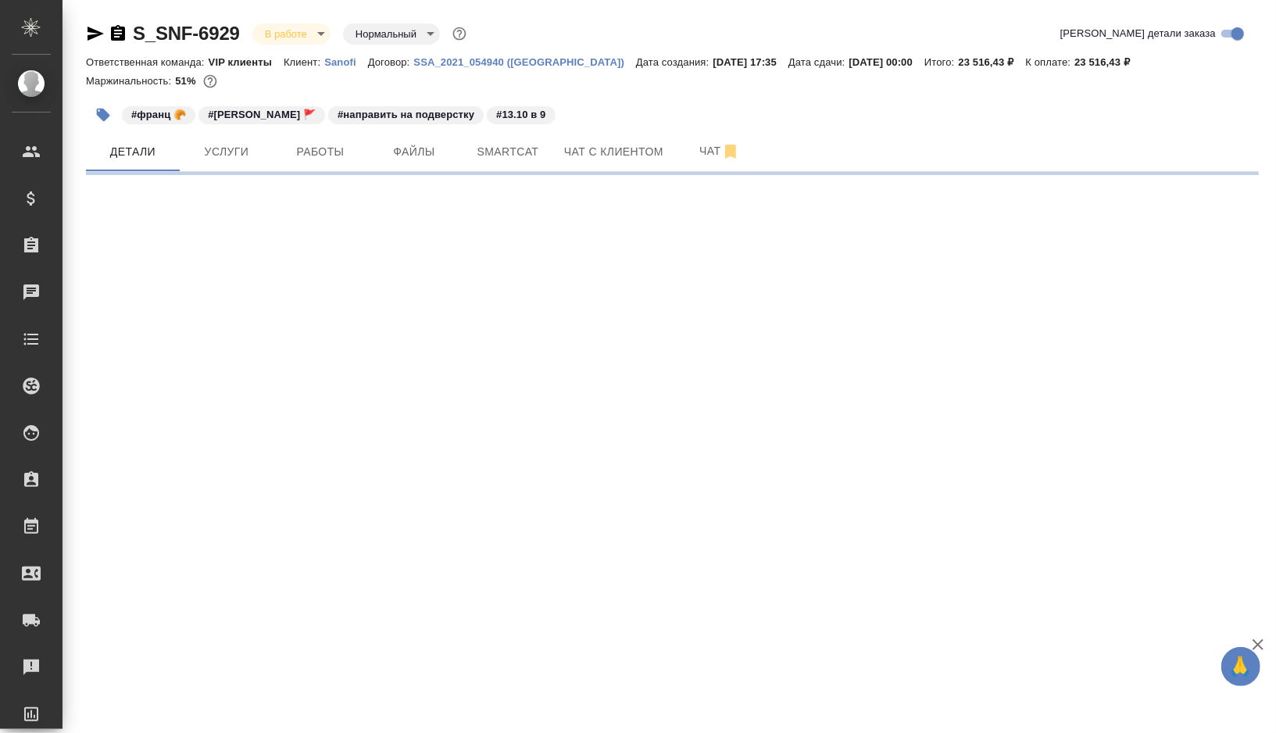
select select "RU"
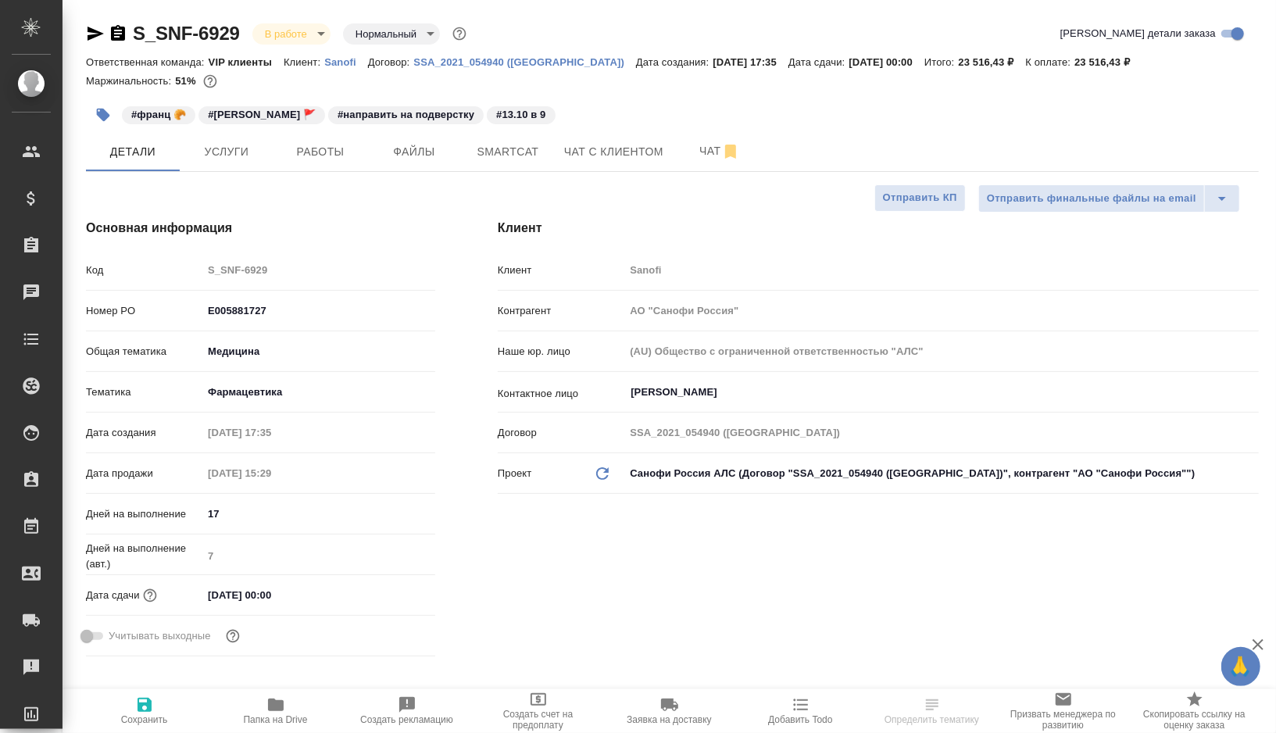
type textarea "x"
click at [702, 154] on span "Чат" at bounding box center [719, 151] width 75 height 20
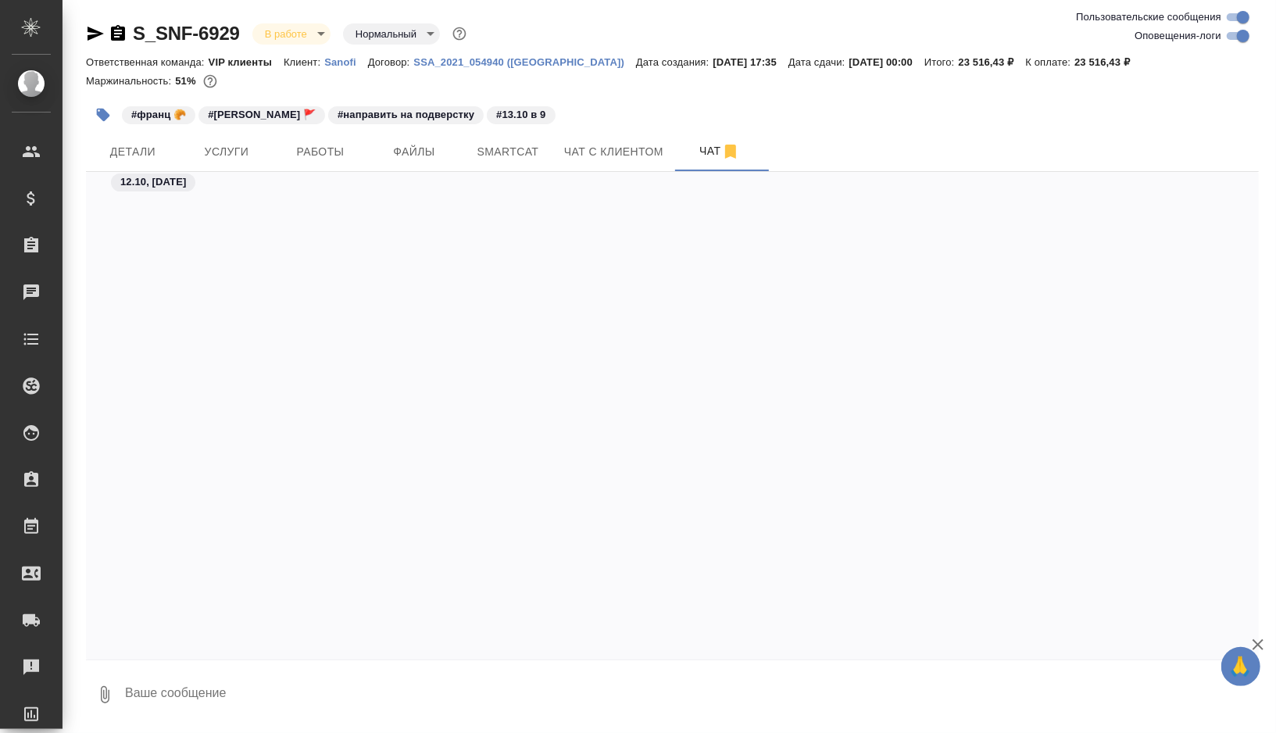
scroll to position [68741, 0]
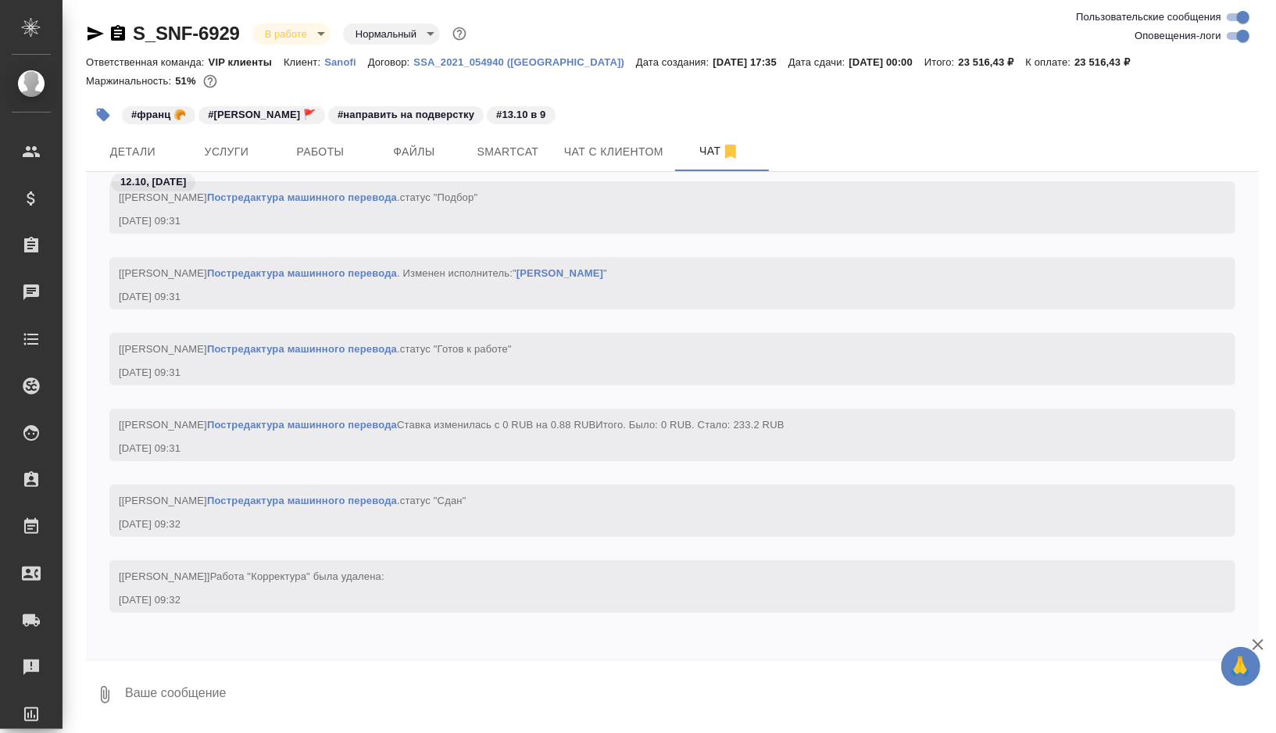
click at [142, 693] on textarea at bounding box center [690, 694] width 1135 height 53
type textarea """
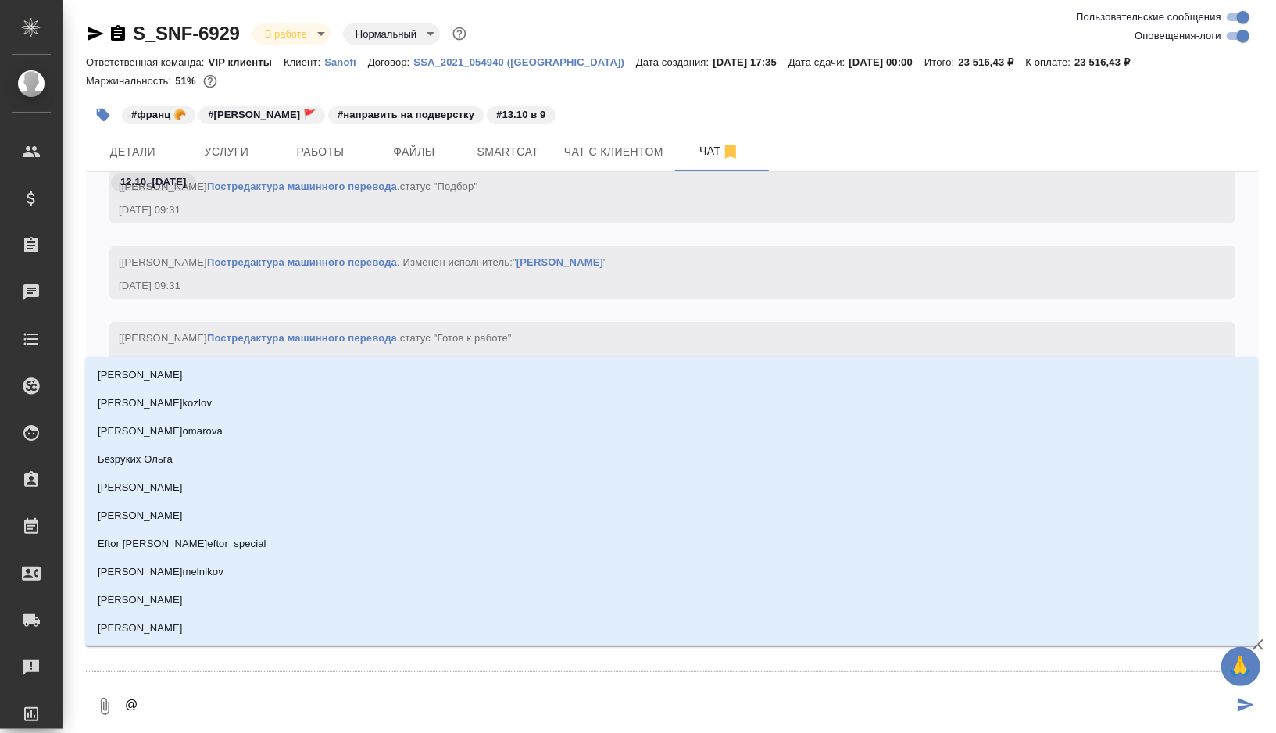
type textarea "@l"
type input "l"
type textarea "@lb"
type input "lb"
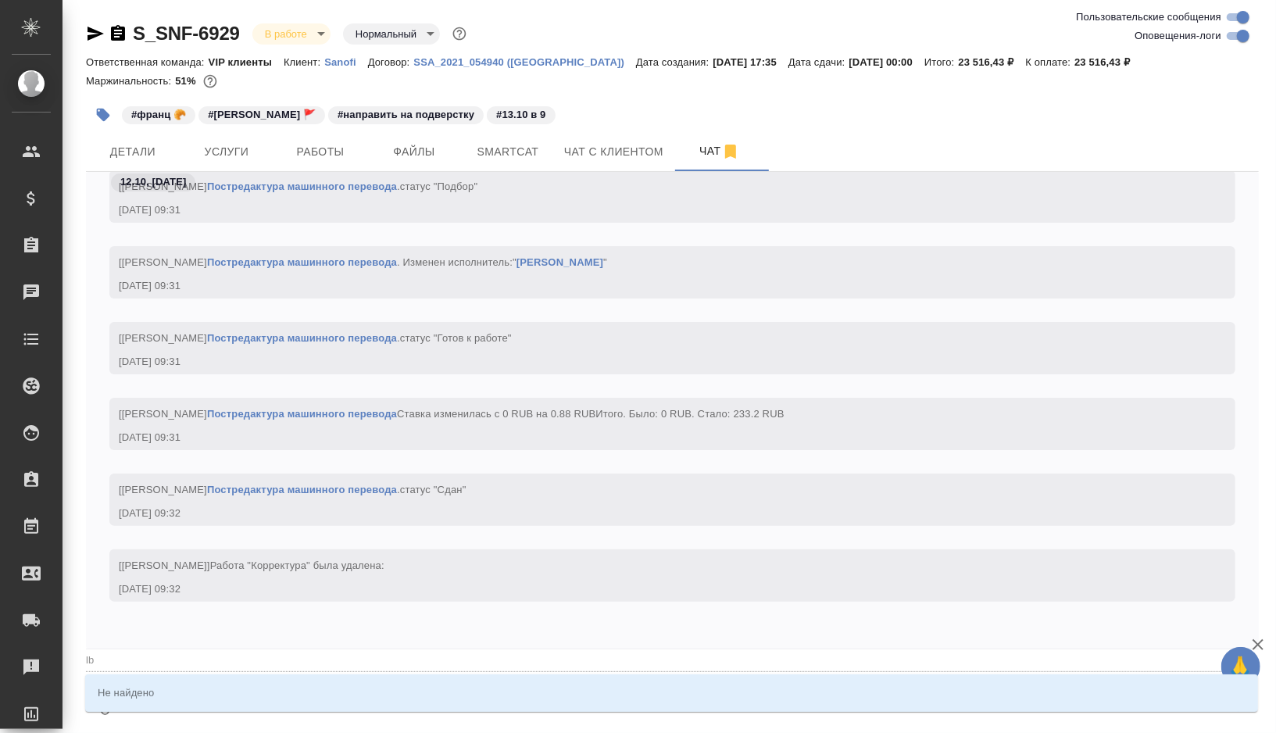
type textarea "@lbk"
type input "lbk"
type textarea "@lb"
type input "lb"
type textarea "@l"
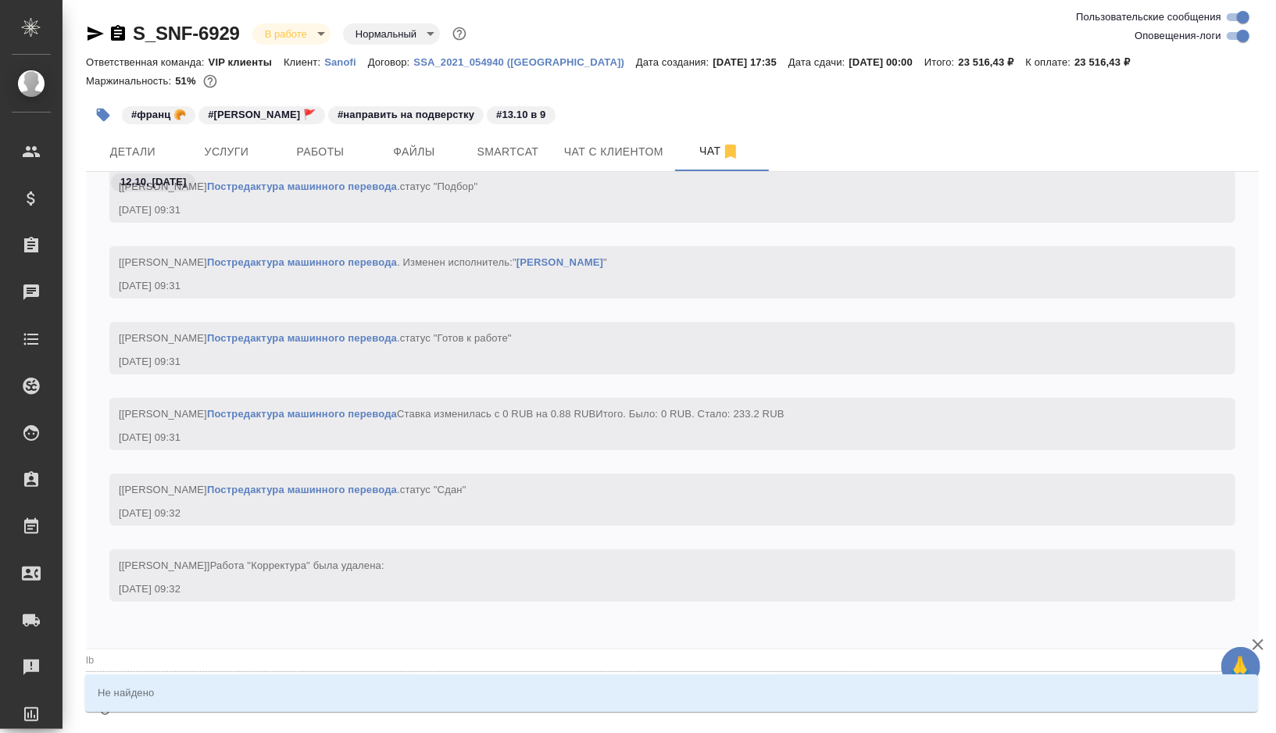
type input "l"
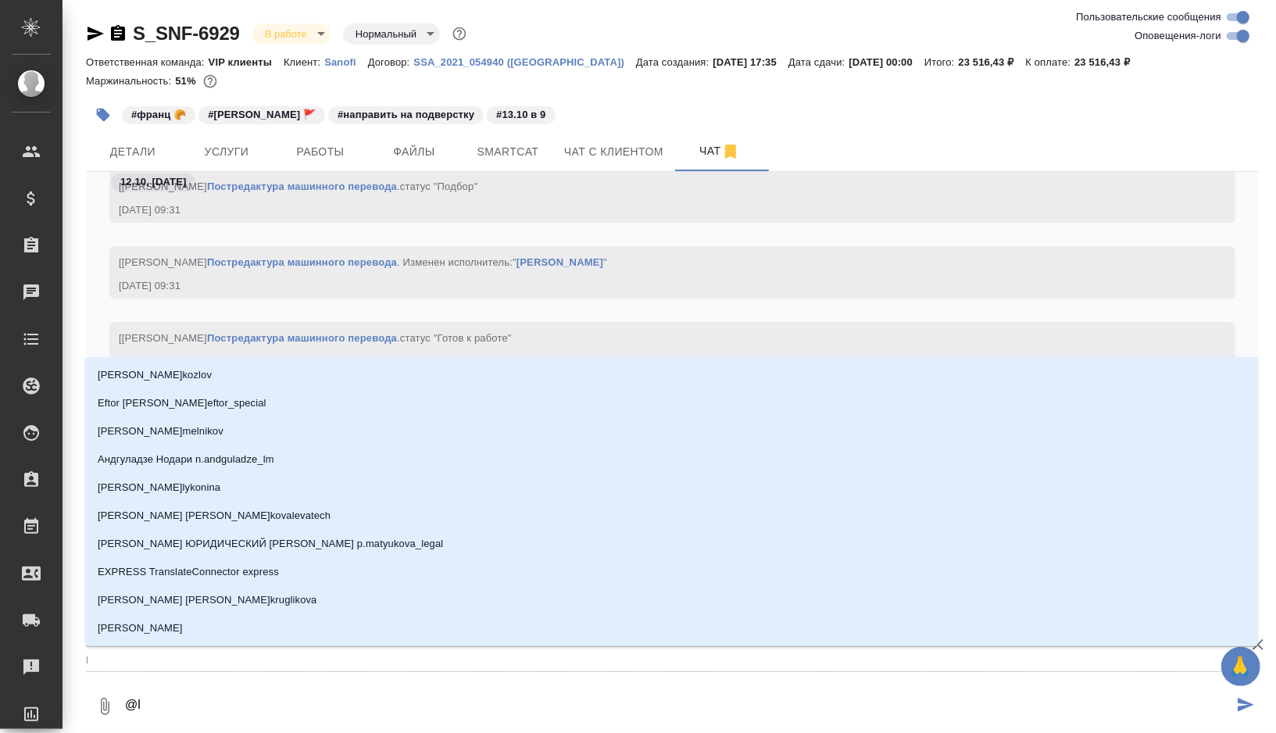
type textarea "@"
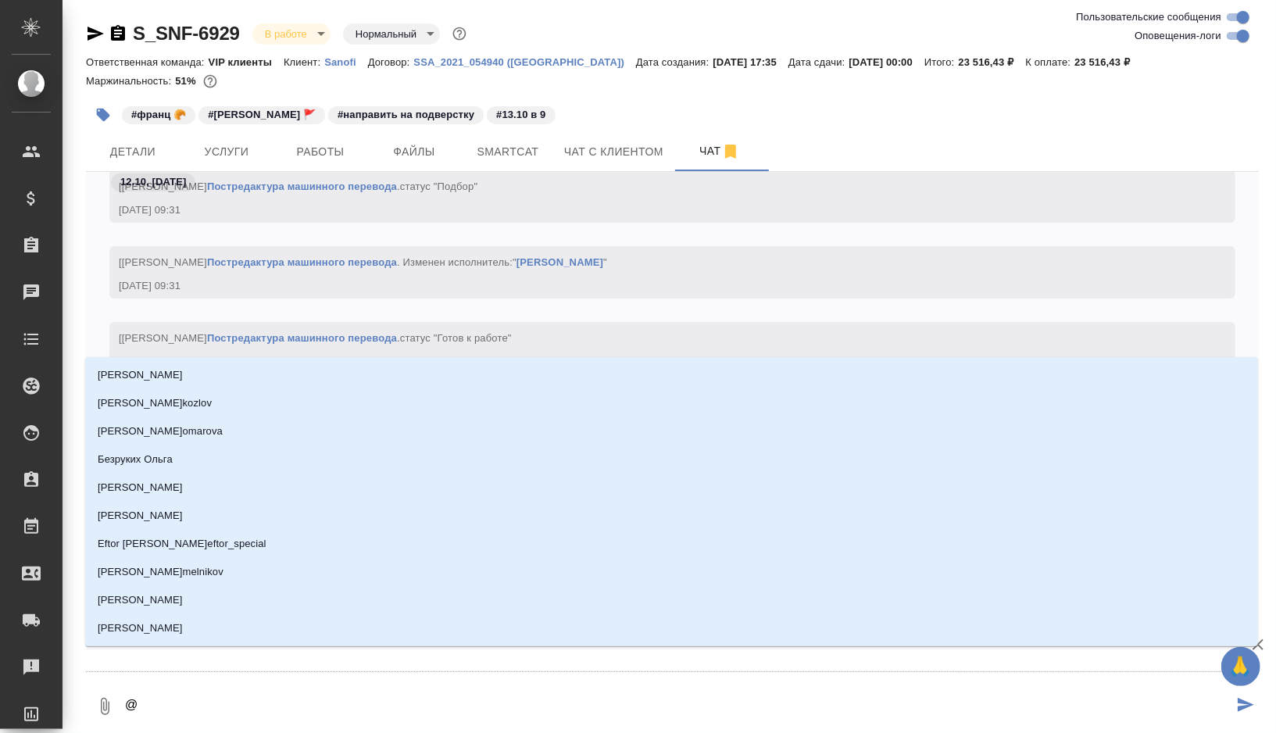
type textarea "@д"
type input "д"
type textarea "@ди"
type input "ди"
type textarea "@дил"
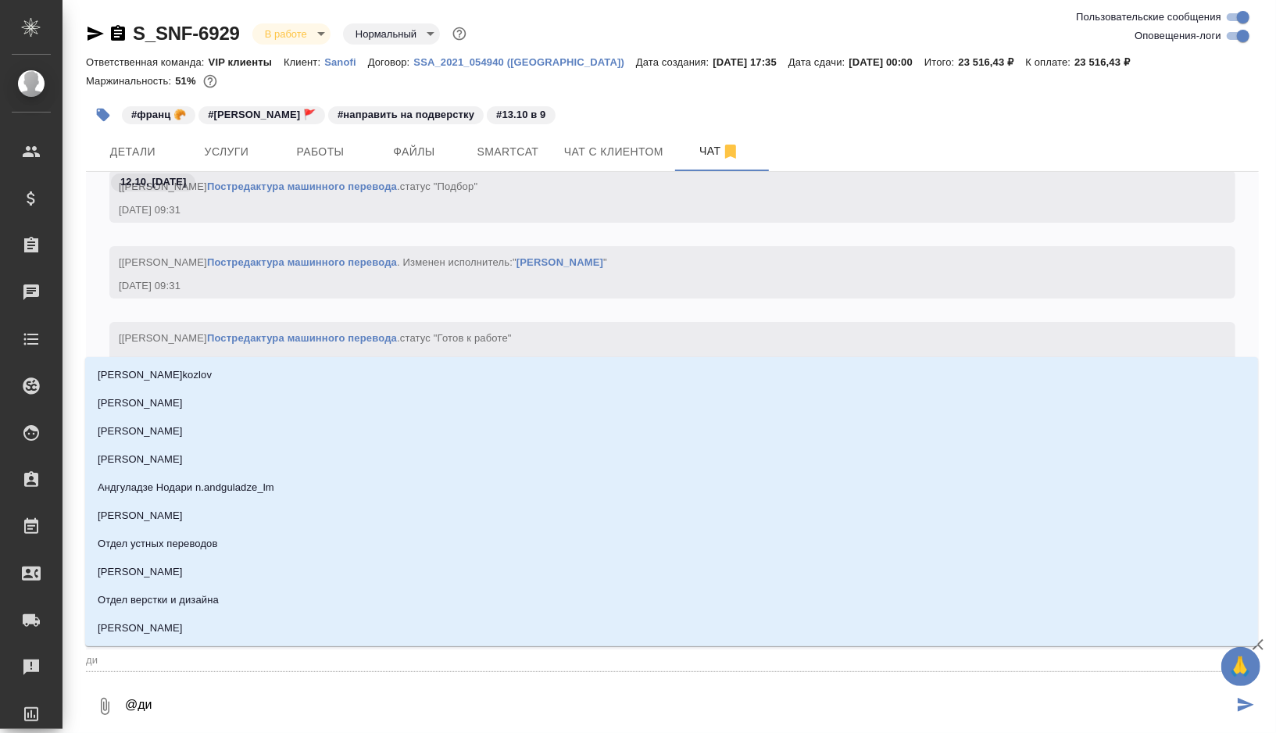
type input "дил"
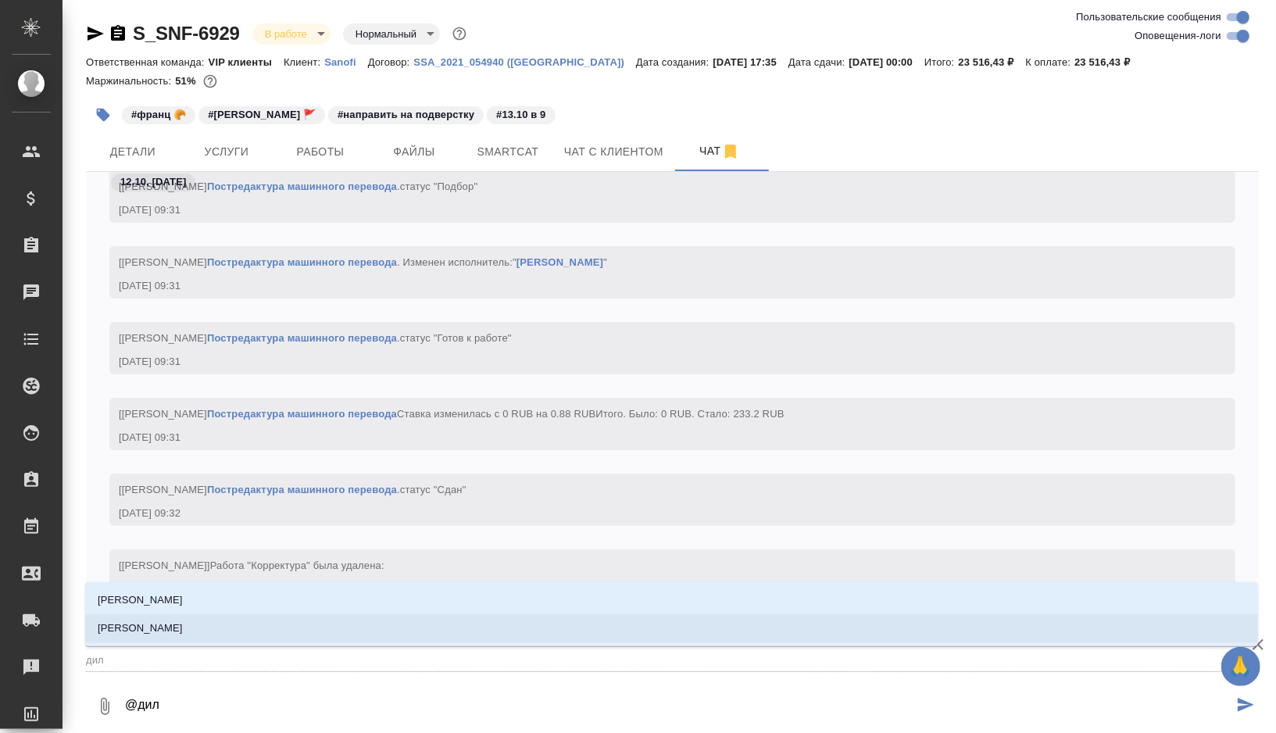
click at [148, 627] on p "[PERSON_NAME]" at bounding box center [140, 628] width 85 height 16
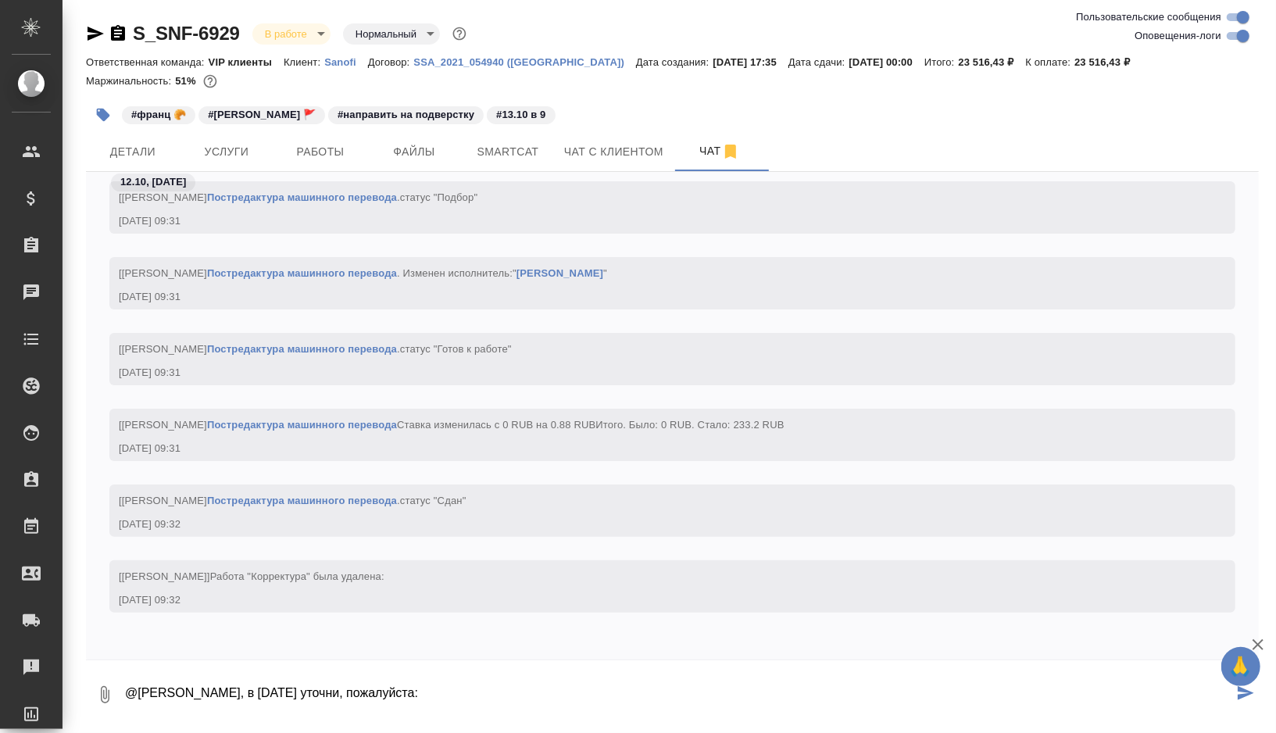
paste textarea
paste textarea "такой технический момент?: Я перевожу "исследуемые показатели" с указанием исхо…"
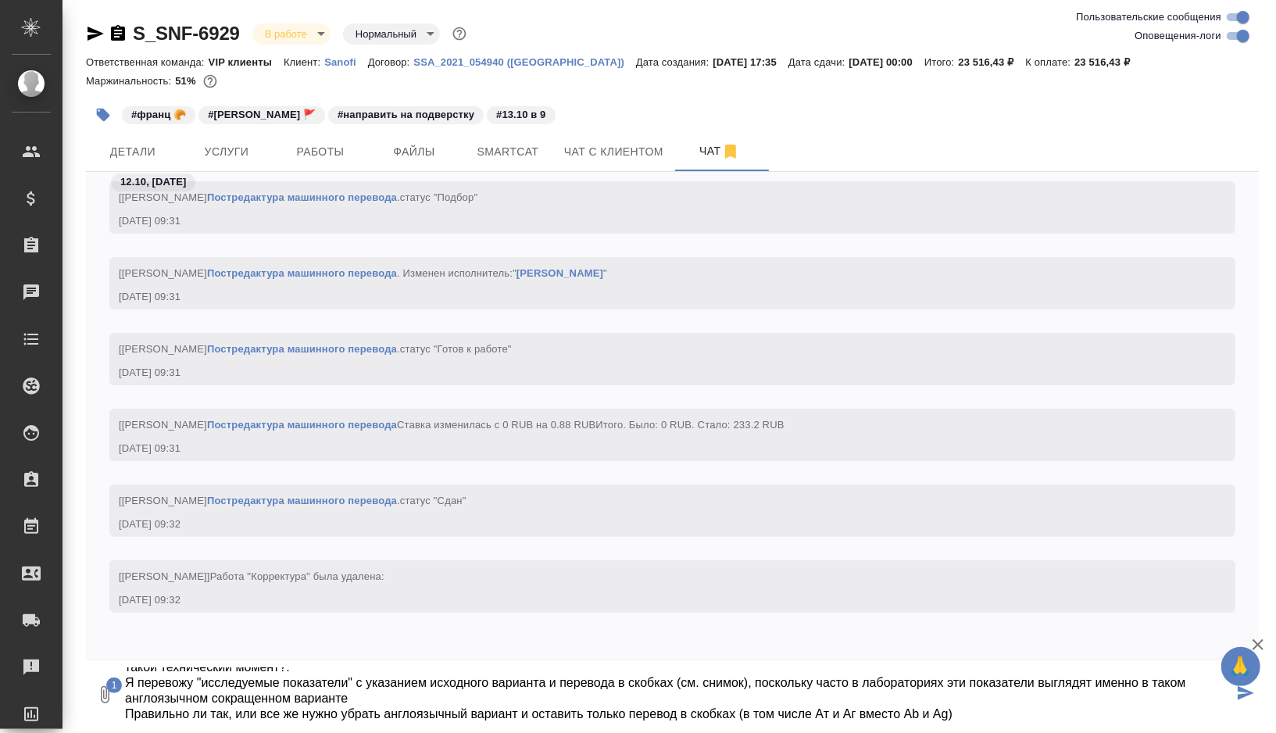
click at [166, 681] on textarea "@Сайдашева Диляра Дилярочка, в понедельник уточни, пожалуйста: Хотели бы уточни…" at bounding box center [678, 694] width 1110 height 53
click at [992, 716] on textarea "@Сайдашева Диляра Дилярочка, в понедельник уточни, пожалуйста: Хотели бы уточни…" at bounding box center [678, 694] width 1110 height 53
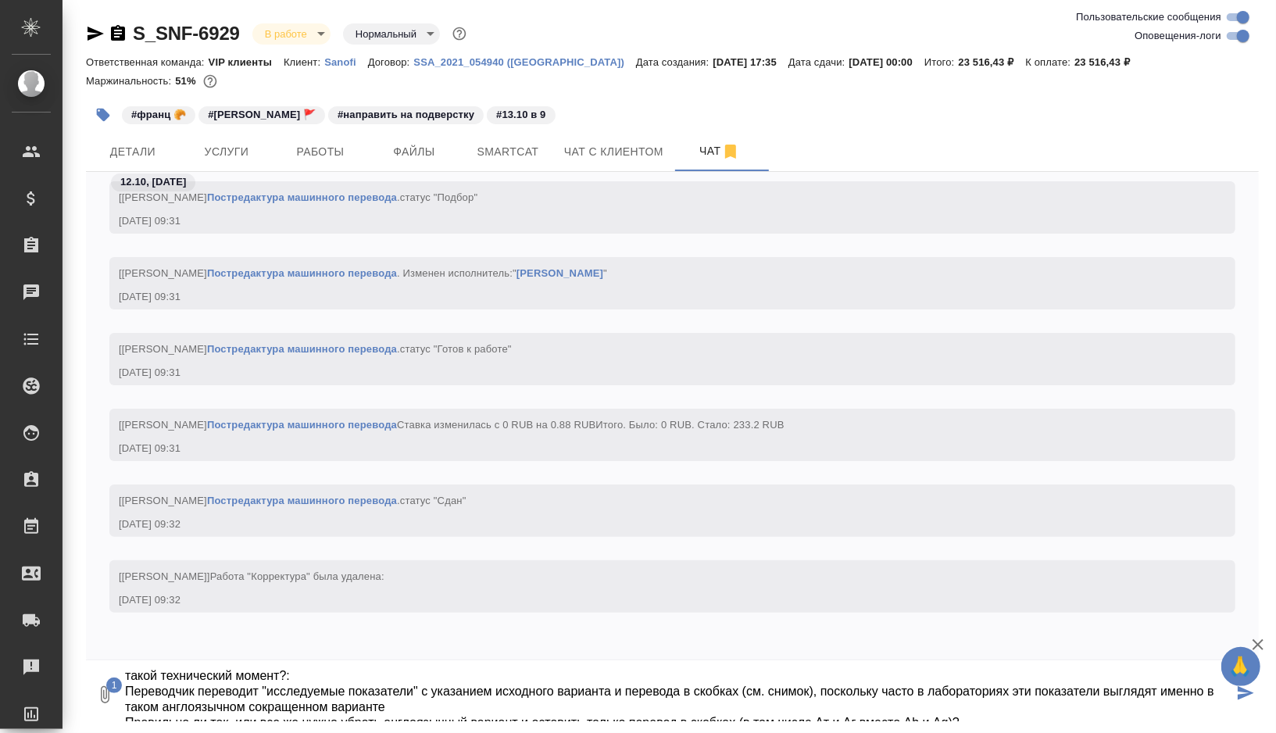
scroll to position [0, 0]
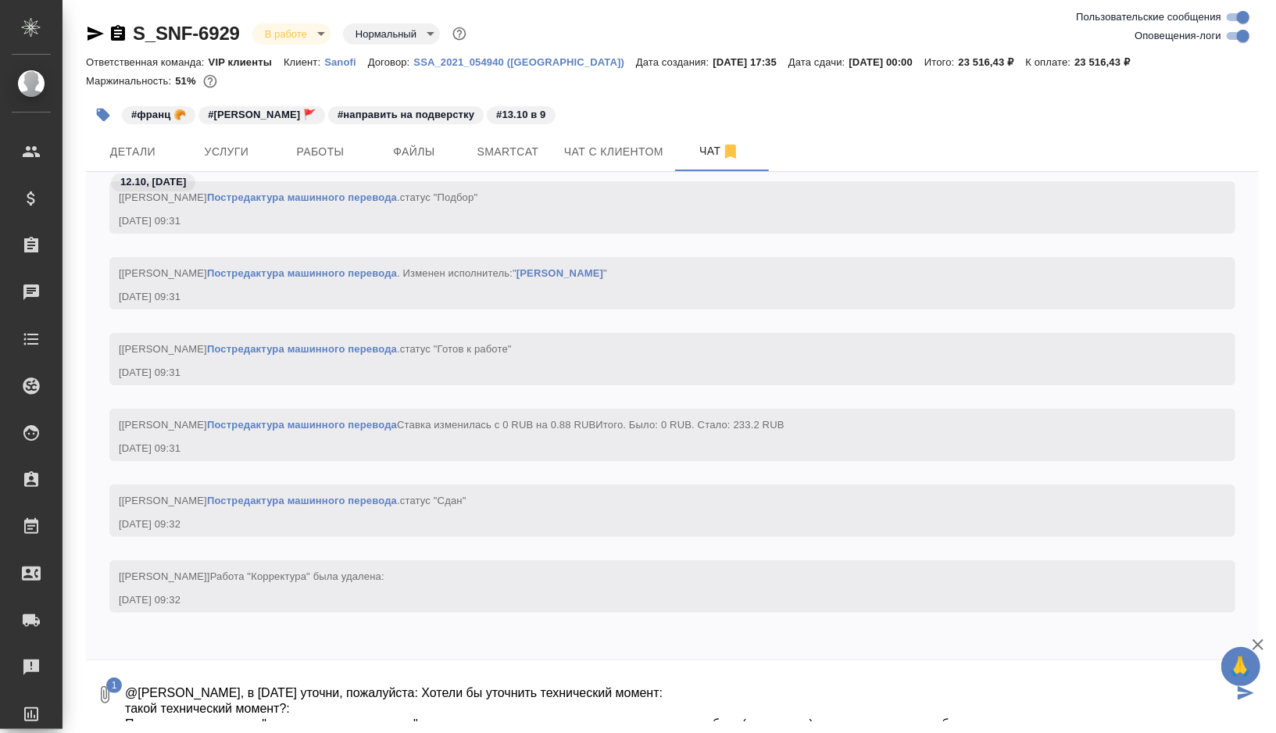
click at [443, 690] on textarea "@Сайдашева Диляра Дилярочка, в понедельник уточни, пожалуйста: Хотели бы уточни…" at bounding box center [678, 694] width 1110 height 53
drag, startPoint x: 302, startPoint y: 707, endPoint x: 157, endPoint y: 707, distance: 144.6
click at [157, 707] on textarea "@Сайдашева Диляра Дилярочка, в понедельник спроси у клиента, пожалуйста: Хотели…" at bounding box center [678, 694] width 1110 height 53
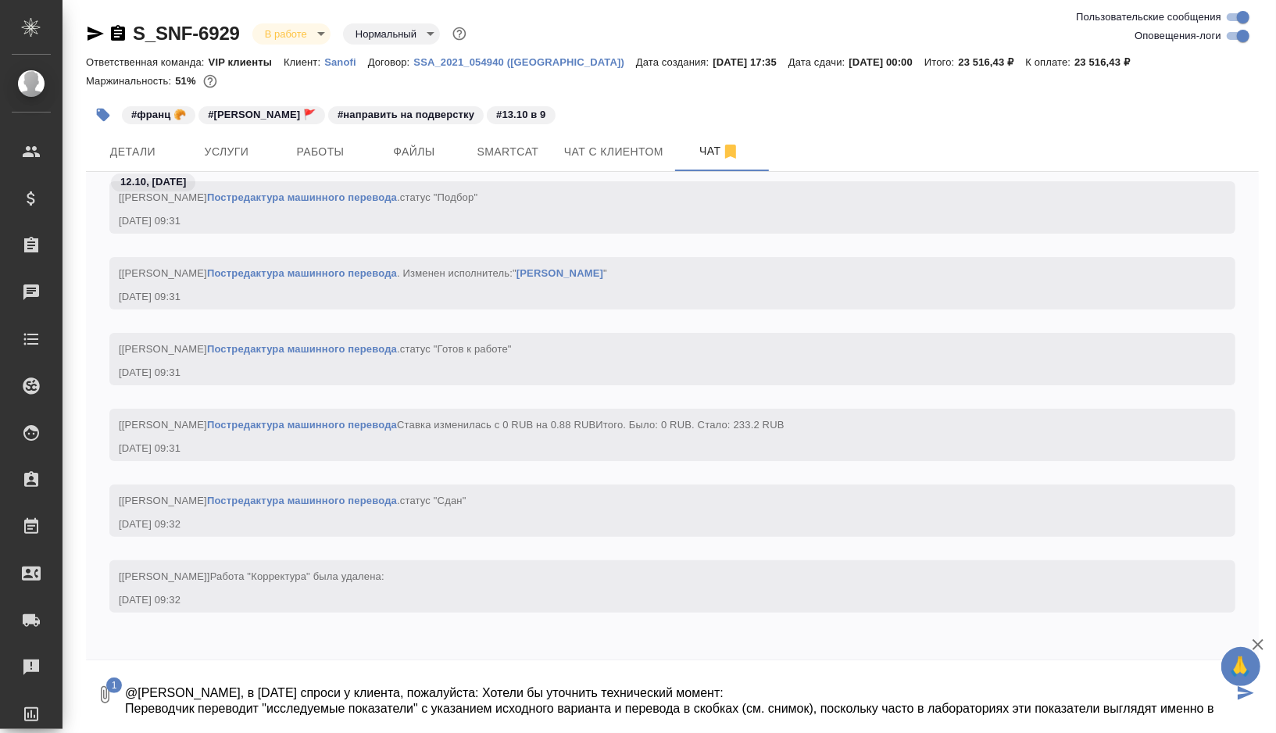
scroll to position [31, 0]
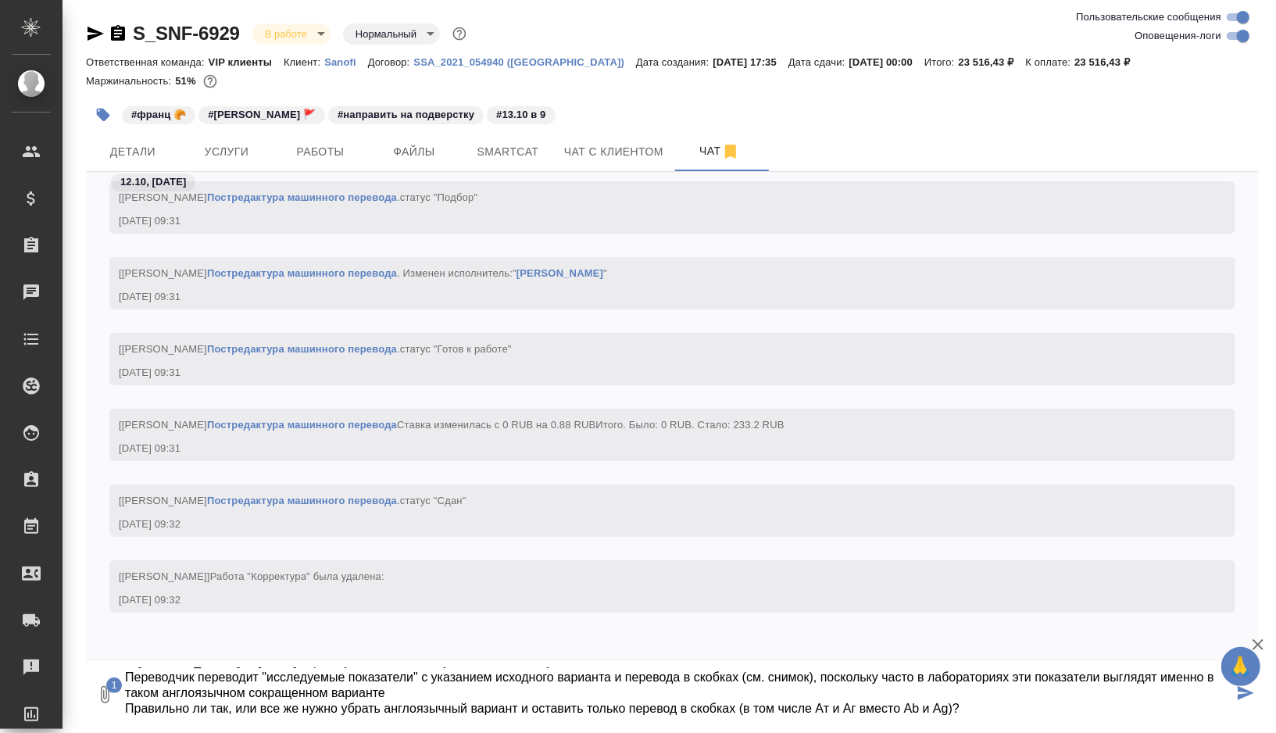
type textarea "@Сайдашева Диляра Дилярочка, в понедельник спроси у клиента, пожалуйста: Хотели…"
click at [1243, 697] on icon "submit" at bounding box center [1246, 693] width 16 height 14
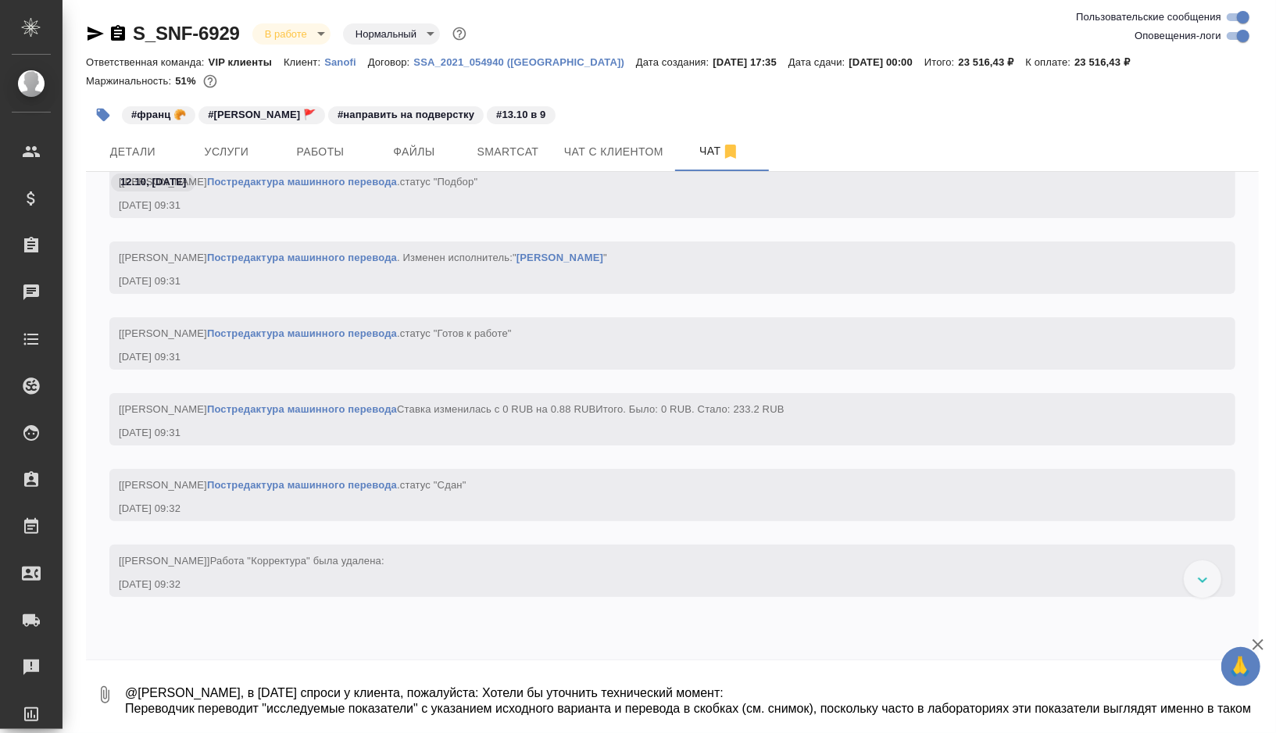
scroll to position [68910, 0]
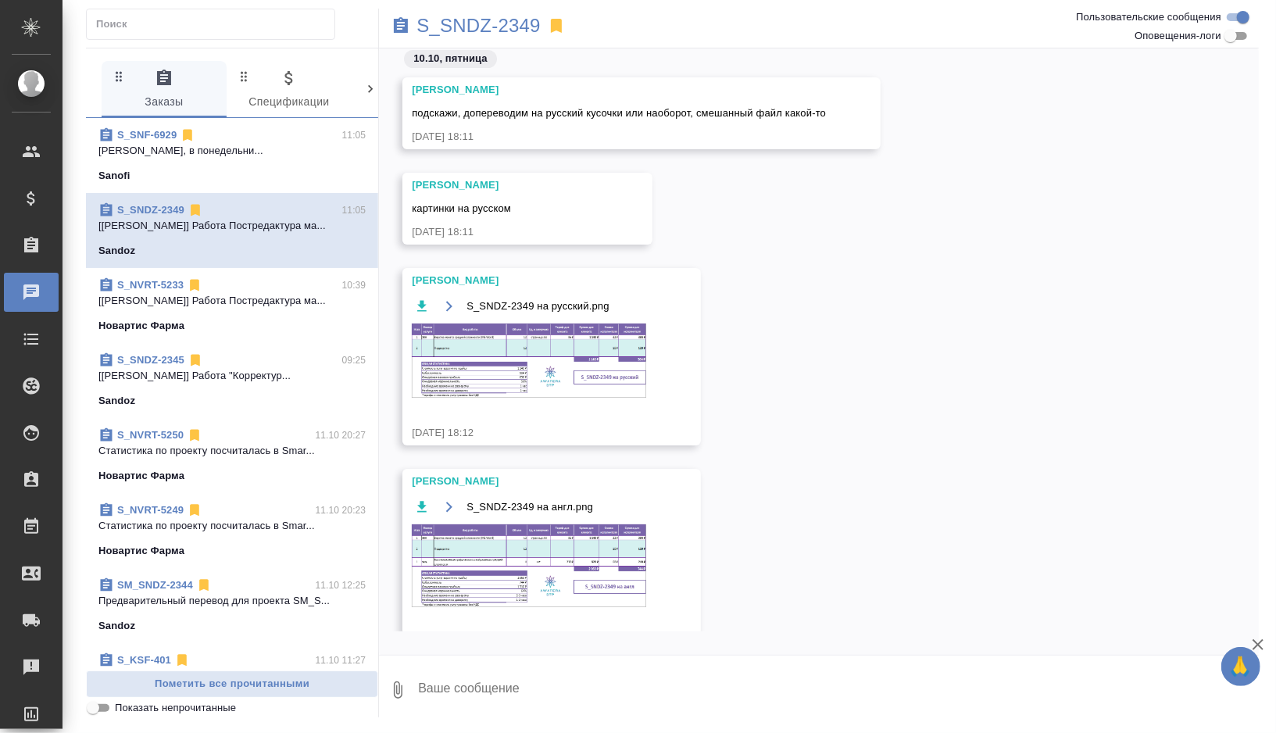
scroll to position [32, 0]
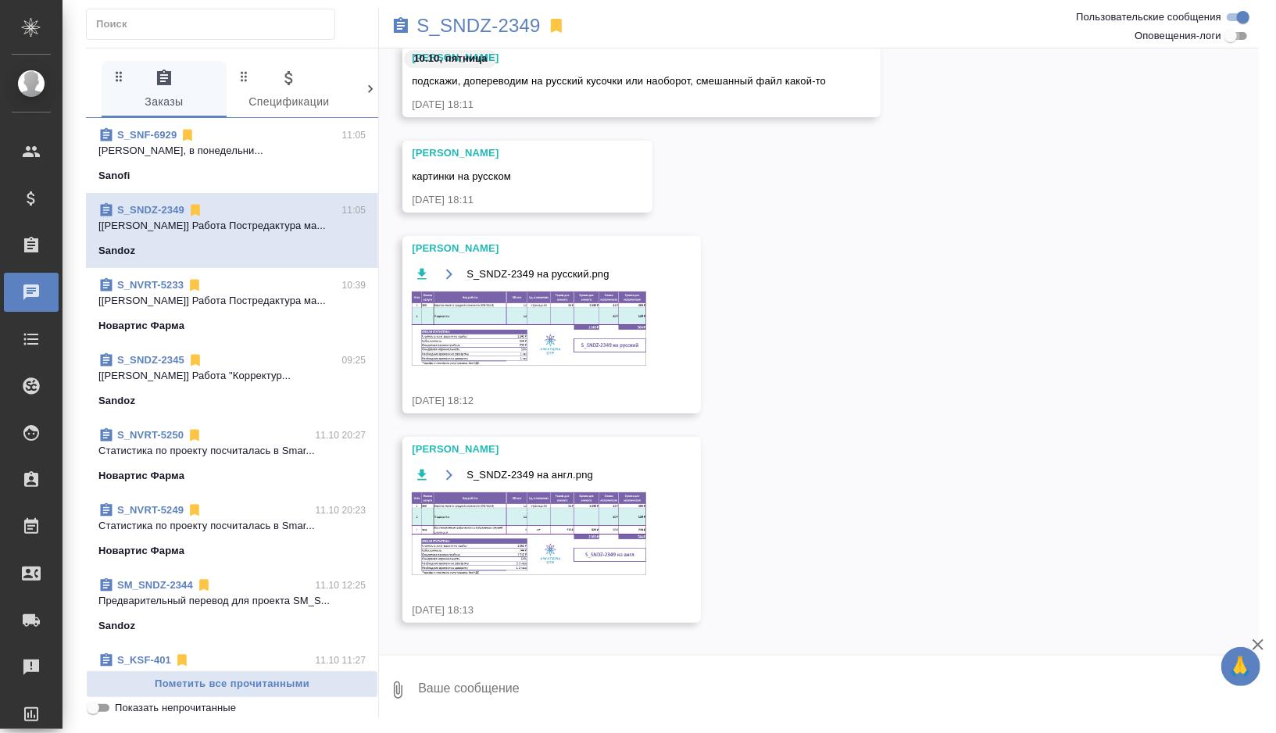
click at [1242, 41] on input "Оповещения-логи" at bounding box center [1231, 36] width 56 height 19
checkbox input "true"
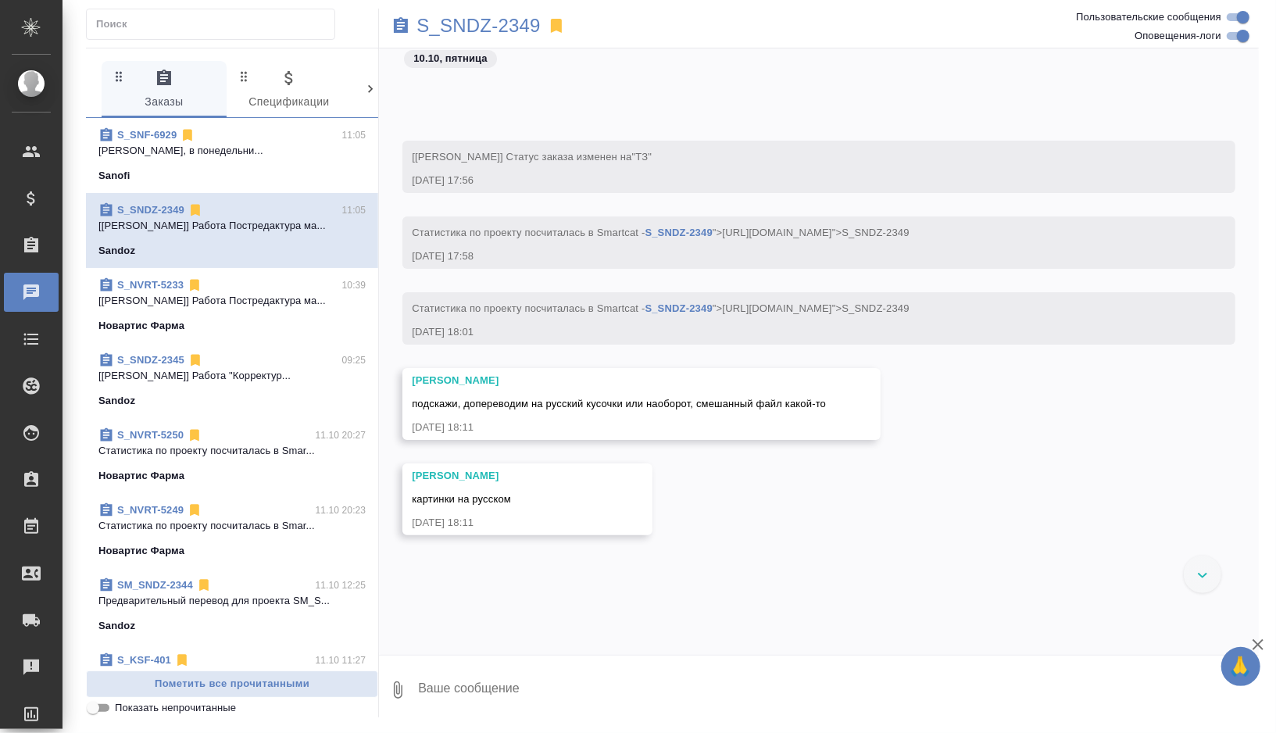
scroll to position [8458, 0]
